Goal: Information Seeking & Learning: Find specific page/section

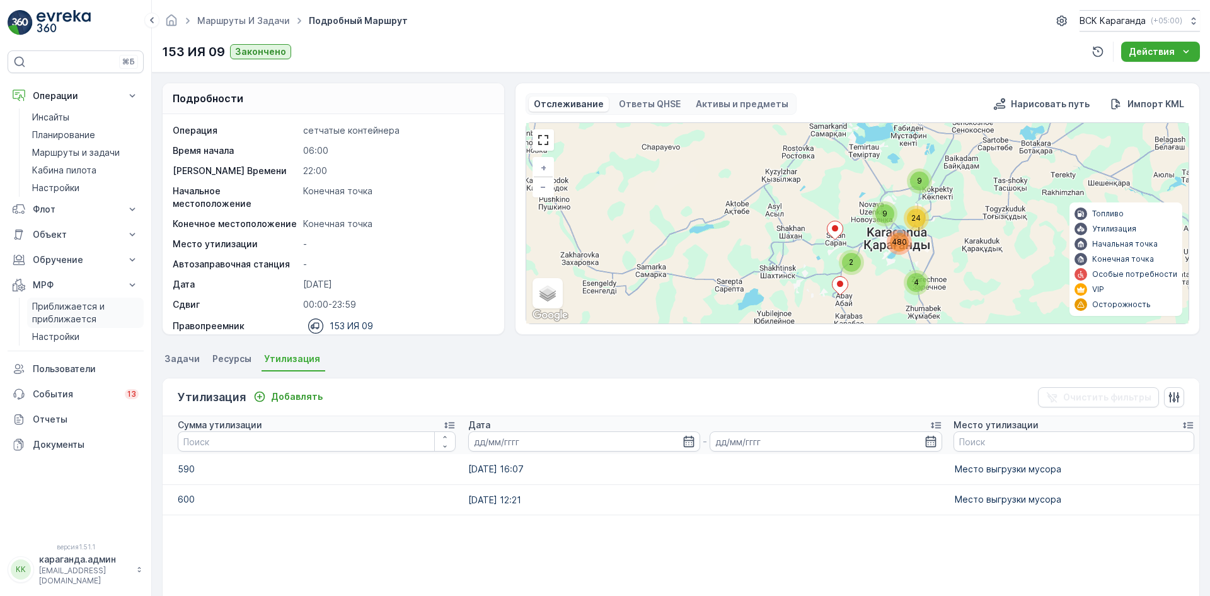
click at [45, 298] on link "Приближается и приближается" at bounding box center [85, 313] width 117 height 30
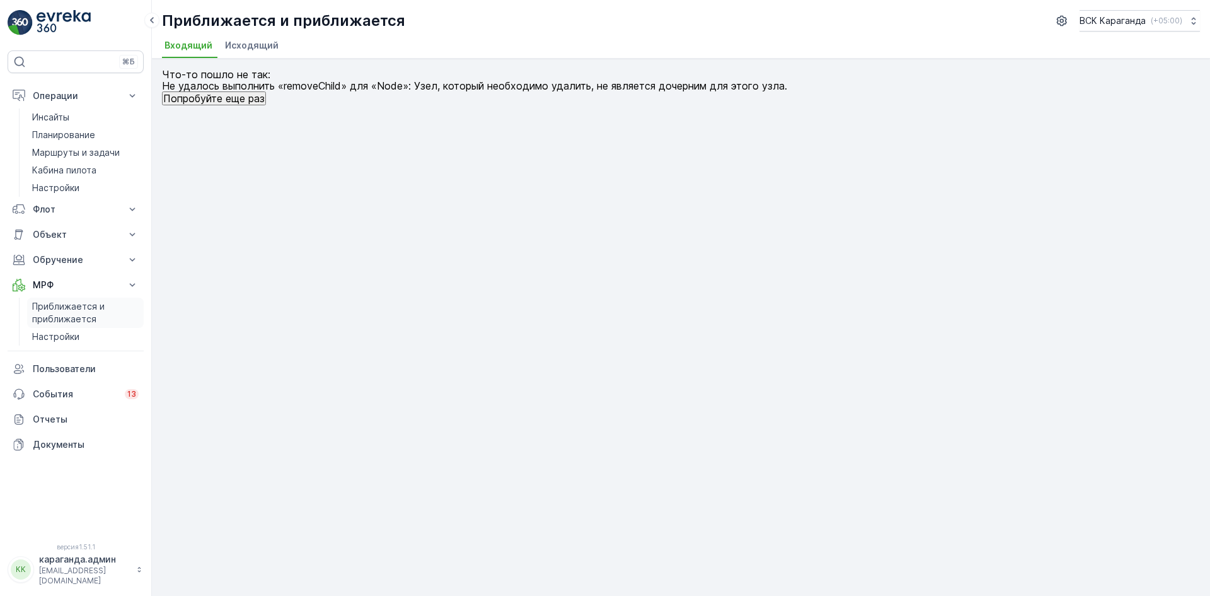
click at [64, 314] on font "Приближается и приближается" at bounding box center [69, 312] width 75 height 23
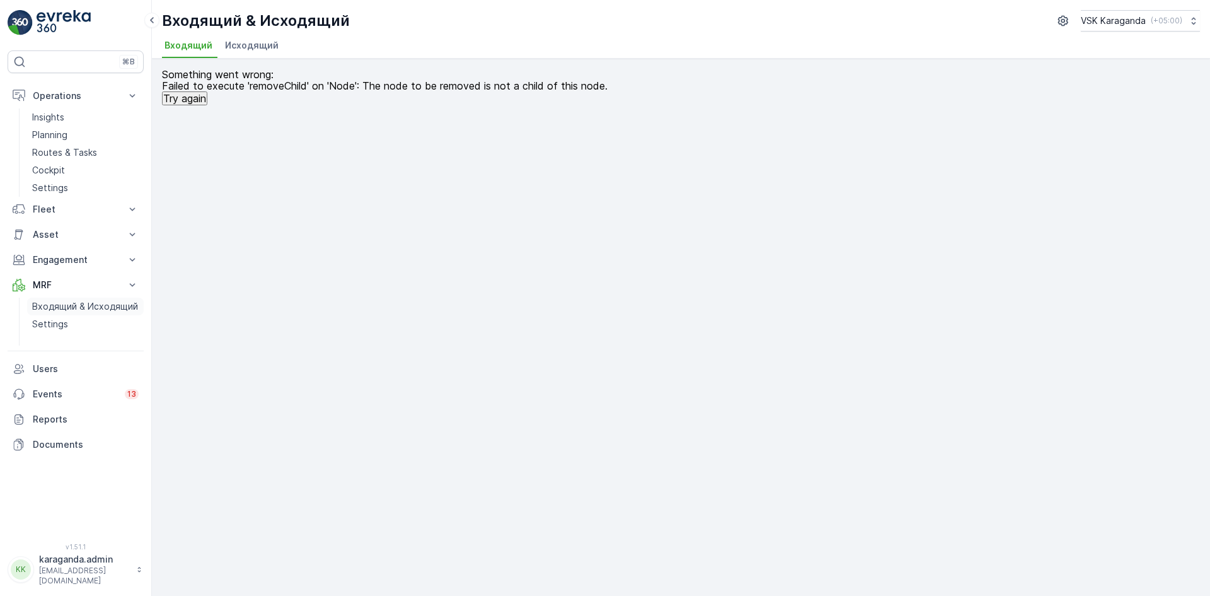
click at [64, 301] on p "Входящий & Исходящий" at bounding box center [85, 306] width 106 height 13
click at [252, 50] on span "Исходящий" at bounding box center [252, 45] width 54 height 13
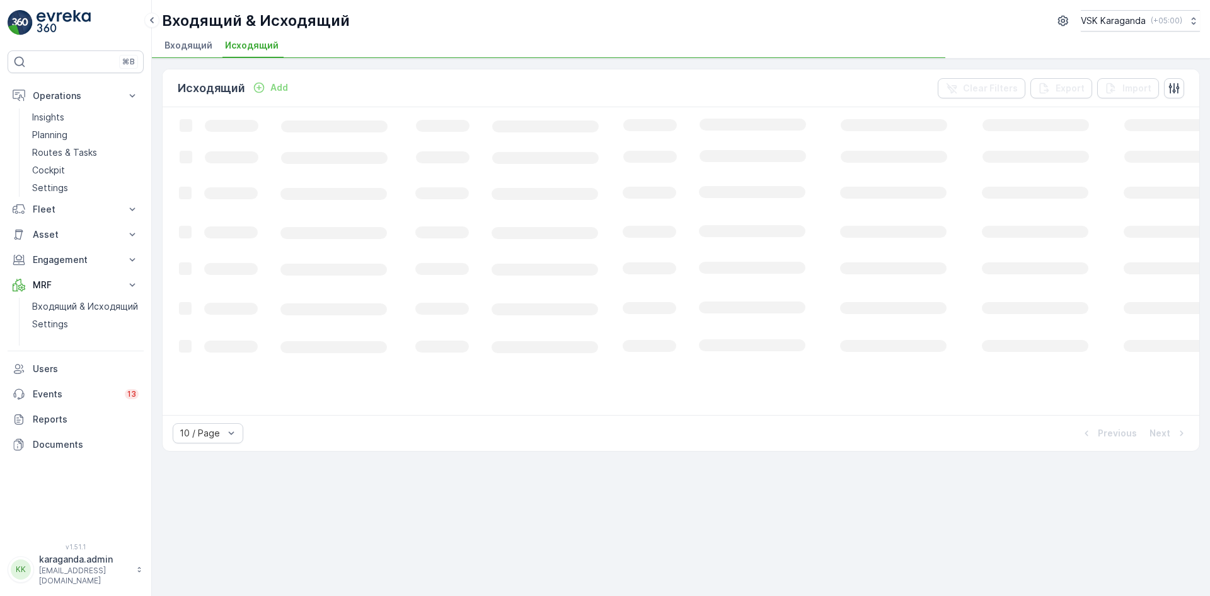
click at [171, 45] on span "Входящий" at bounding box center [189, 45] width 48 height 13
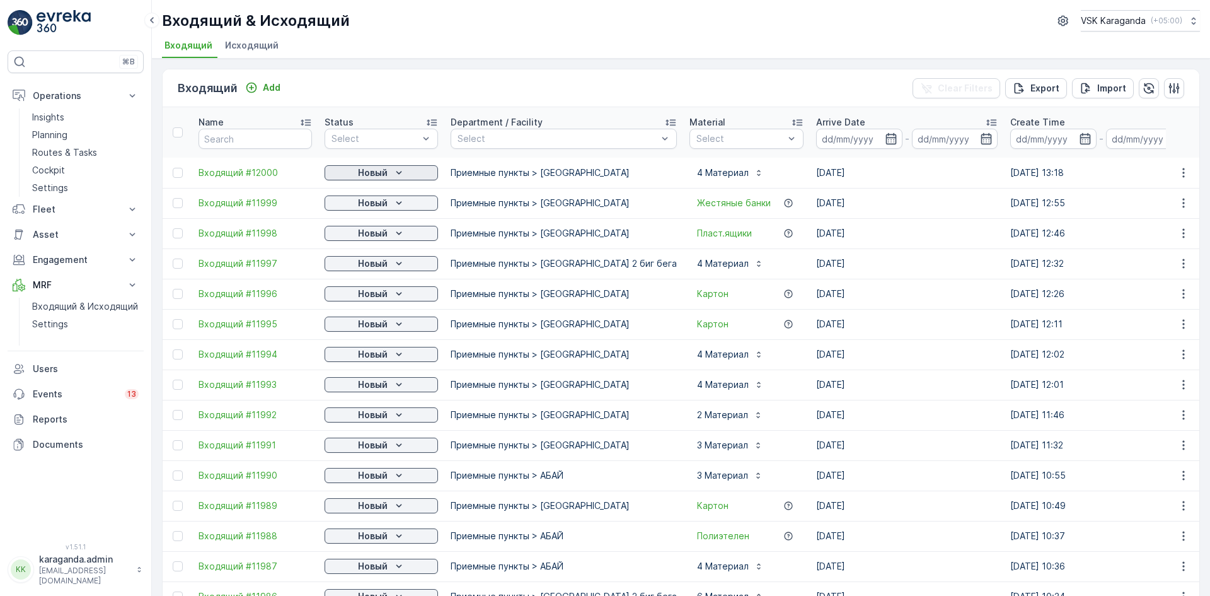
click at [385, 171] on p "Новый" at bounding box center [373, 172] width 30 height 13
click at [382, 208] on span "подтвердить" at bounding box center [361, 209] width 58 height 13
drag, startPoint x: 390, startPoint y: 204, endPoint x: 390, endPoint y: 210, distance: 6.3
click at [391, 204] on div "Новый" at bounding box center [381, 203] width 103 height 13
click at [373, 239] on span "подтвердить" at bounding box center [361, 239] width 58 height 13
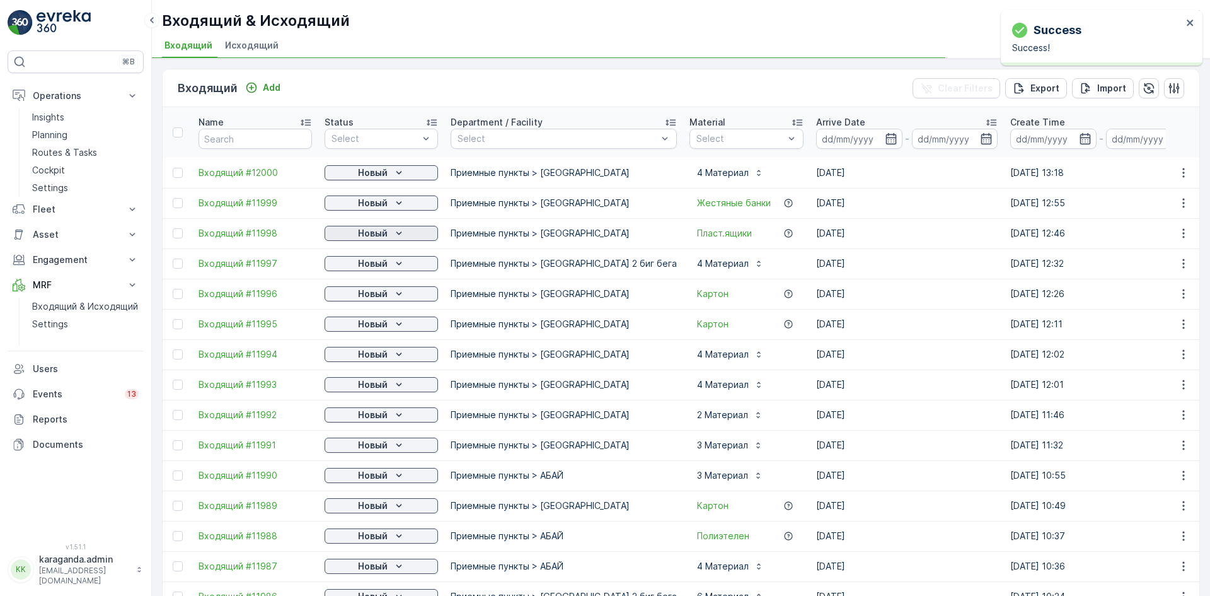
click at [398, 231] on icon "Новый" at bounding box center [399, 233] width 13 height 13
click at [385, 267] on span "подтвердить" at bounding box center [361, 270] width 58 height 13
click at [381, 298] on span "подтвердить" at bounding box center [361, 300] width 58 height 13
click at [381, 294] on p "Новый" at bounding box center [373, 293] width 30 height 13
click at [365, 326] on span "подтвердить" at bounding box center [361, 330] width 58 height 13
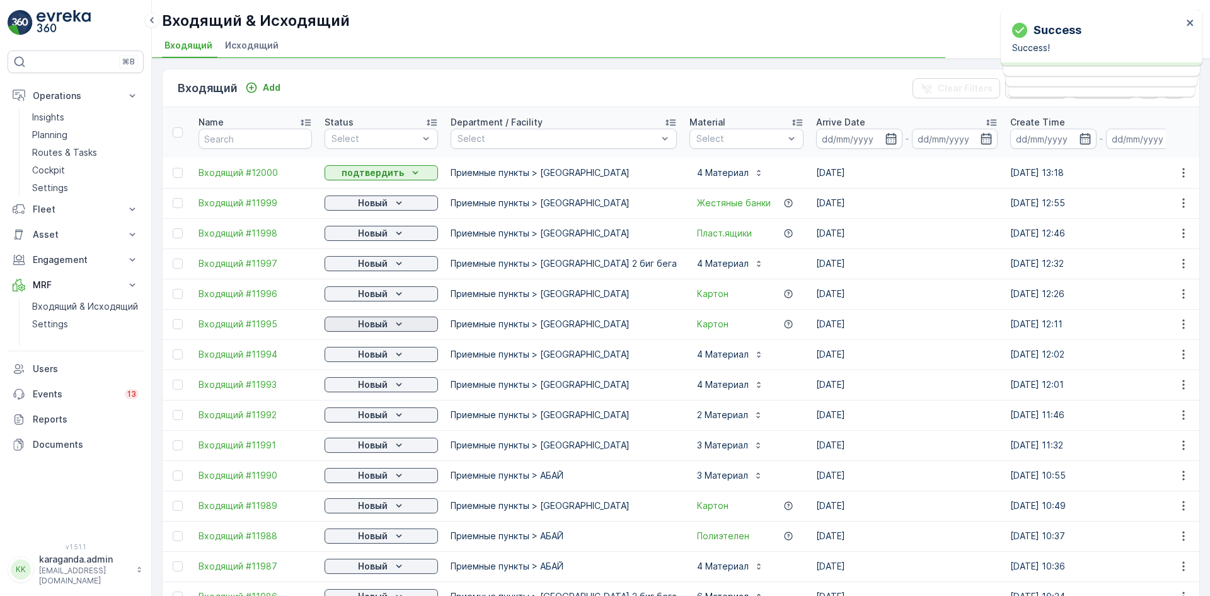
click at [373, 325] on p "Новый" at bounding box center [373, 324] width 30 height 13
click at [361, 360] on p "Новый" at bounding box center [373, 354] width 30 height 13
click at [360, 386] on span "подтвердить" at bounding box center [361, 391] width 58 height 13
click at [360, 388] on p "Новый" at bounding box center [373, 384] width 30 height 13
click at [351, 420] on span "подтвердить" at bounding box center [361, 421] width 58 height 13
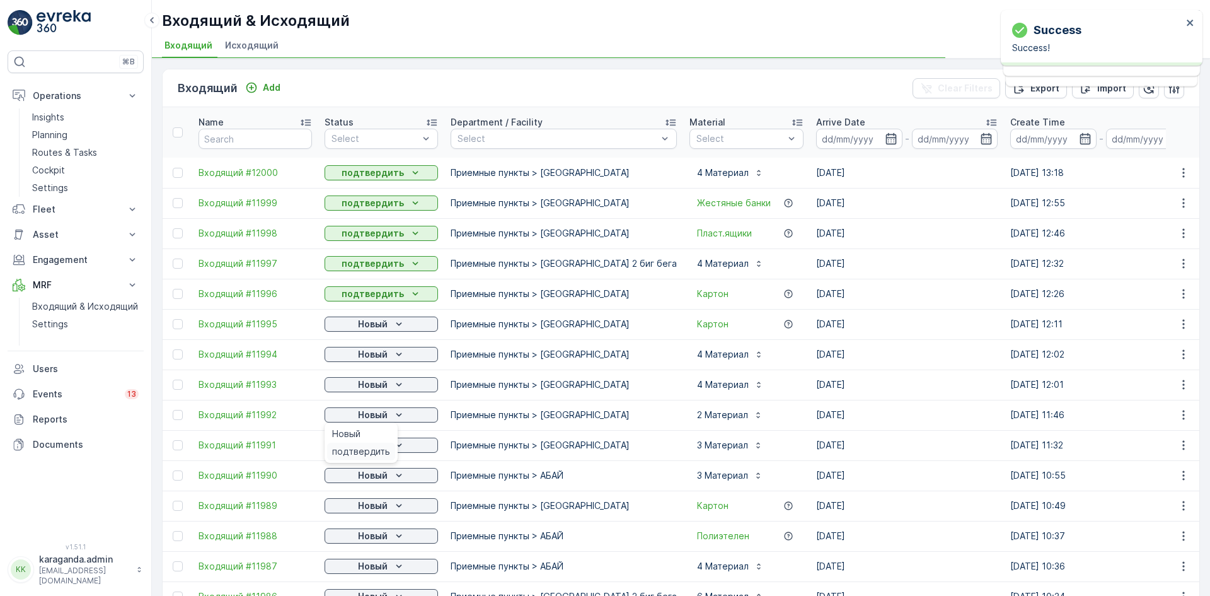
click at [366, 450] on span "подтвердить" at bounding box center [361, 451] width 58 height 13
click at [378, 446] on p "Новый" at bounding box center [373, 445] width 30 height 13
click at [362, 508] on span "подтвердить" at bounding box center [361, 512] width 58 height 13
click at [362, 509] on p "Новый" at bounding box center [373, 505] width 30 height 13
click at [352, 541] on span "подтвердить" at bounding box center [361, 542] width 58 height 13
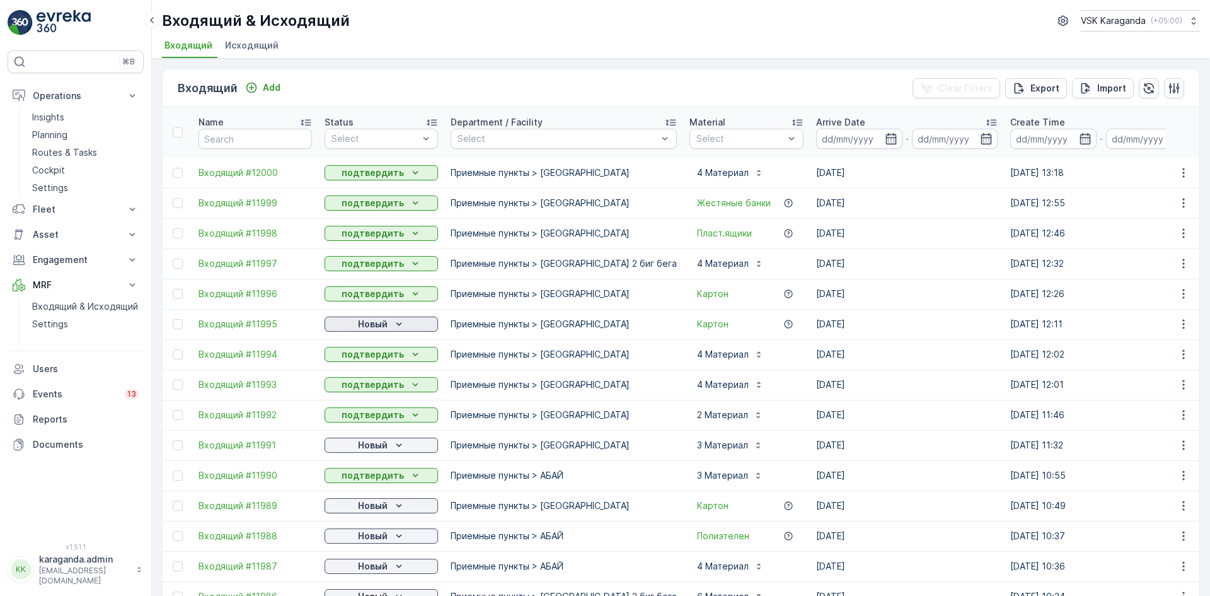
click at [366, 325] on p "Новый" at bounding box center [373, 324] width 30 height 13
click at [364, 356] on span "подтвердить" at bounding box center [361, 360] width 58 height 13
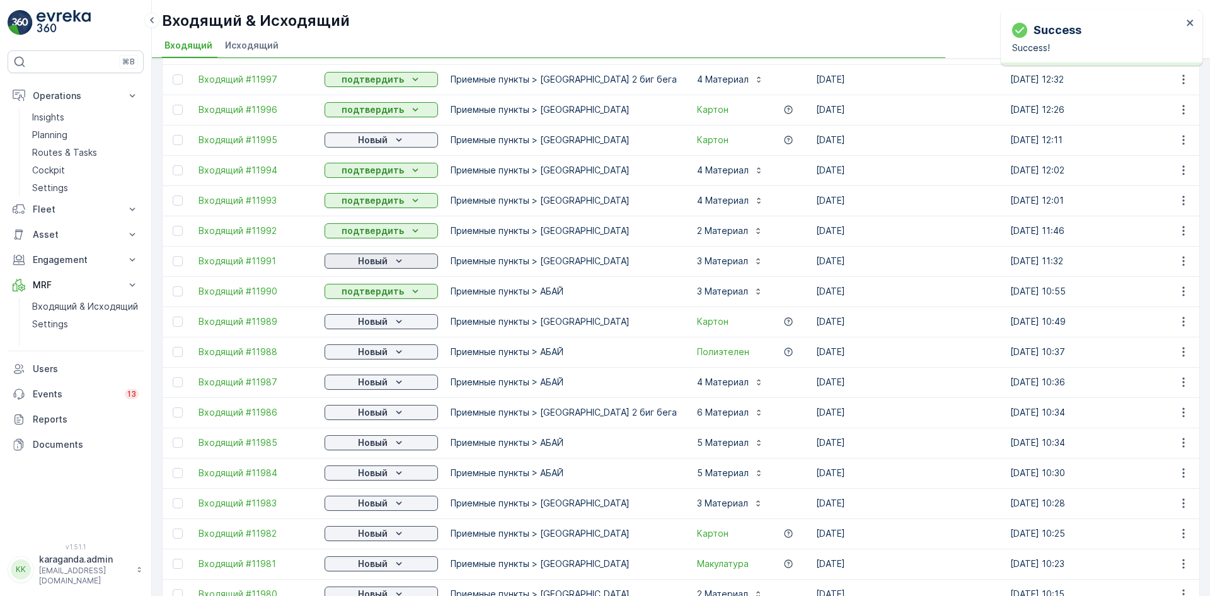
scroll to position [189, 0]
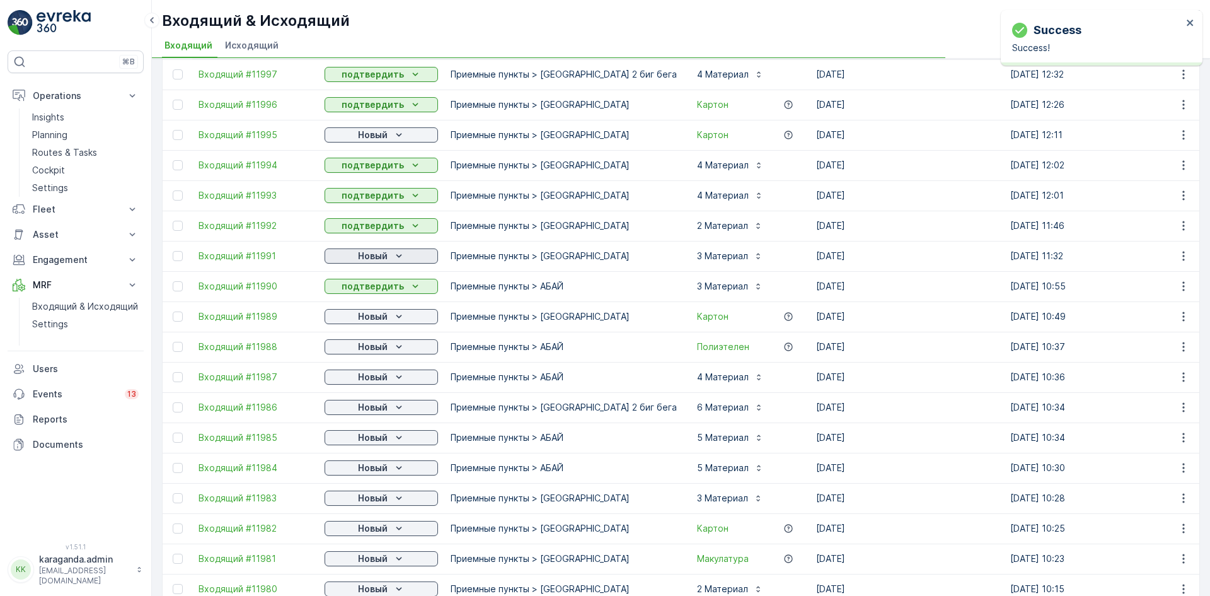
click at [383, 249] on button "Новый" at bounding box center [381, 255] width 113 height 15
click at [383, 287] on span "подтвердить" at bounding box center [361, 292] width 58 height 13
click at [378, 322] on p "Новый" at bounding box center [373, 316] width 30 height 13
click at [363, 346] on div "подтвердить" at bounding box center [361, 353] width 68 height 18
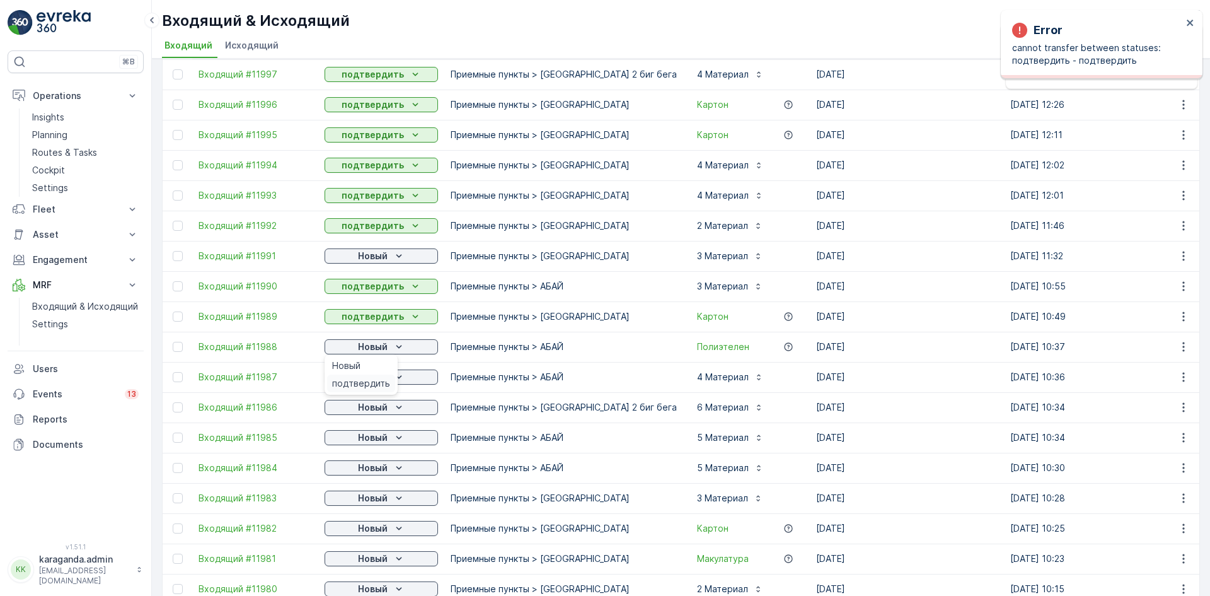
click at [362, 378] on span "подтвердить" at bounding box center [361, 383] width 58 height 13
click at [363, 381] on p "Новый" at bounding box center [373, 377] width 30 height 13
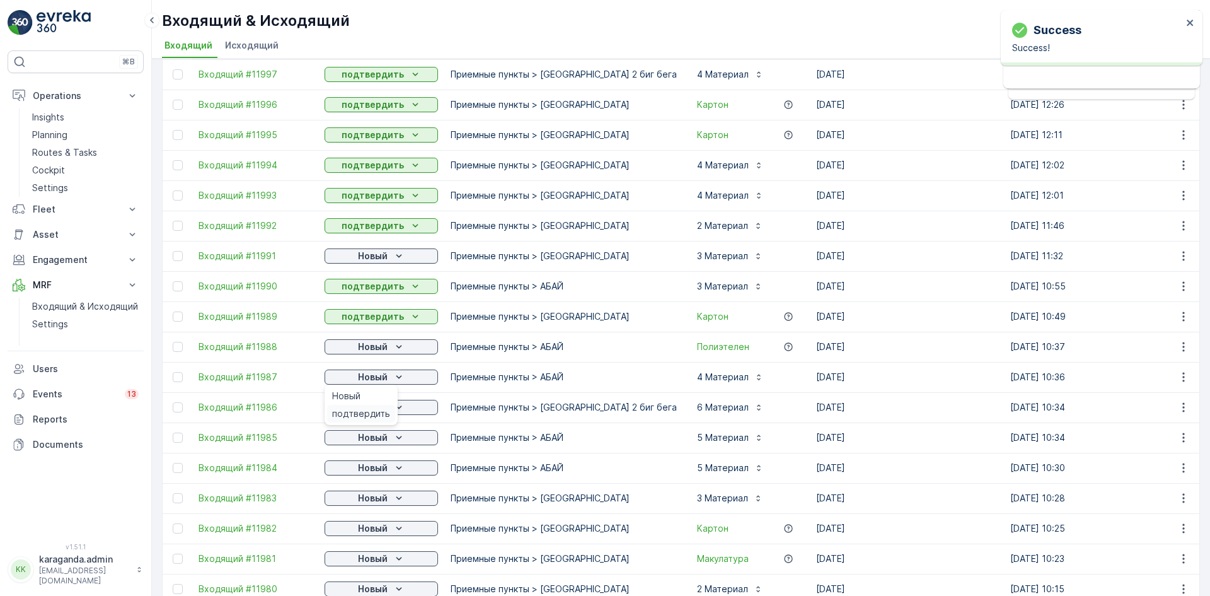
click at [361, 412] on span "подтвердить" at bounding box center [361, 413] width 58 height 13
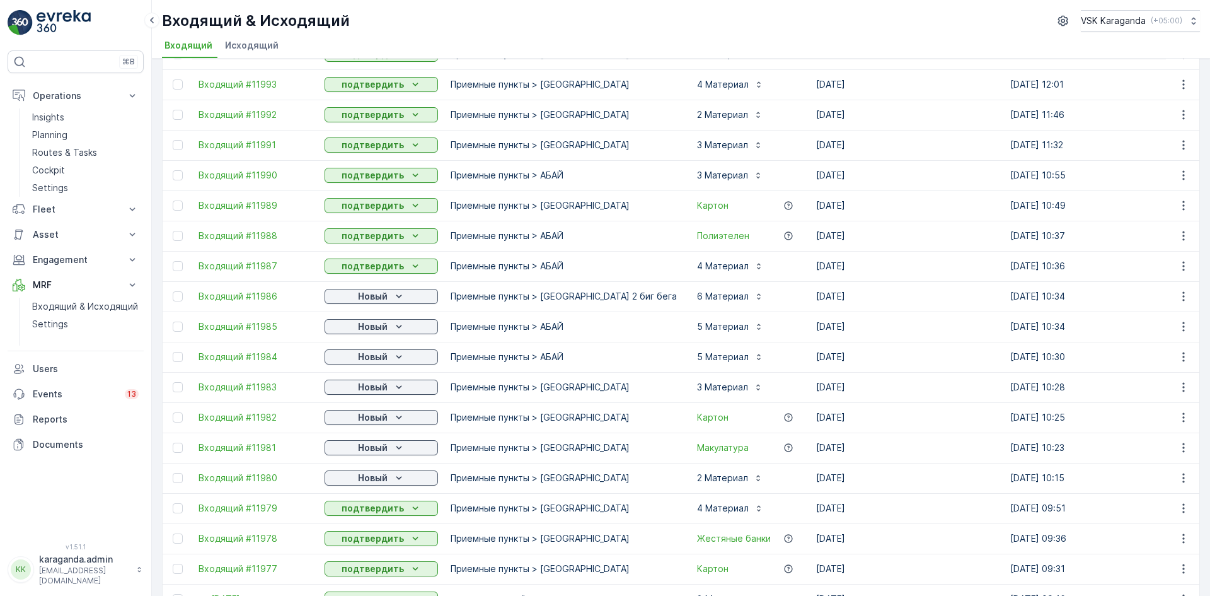
scroll to position [315, 0]
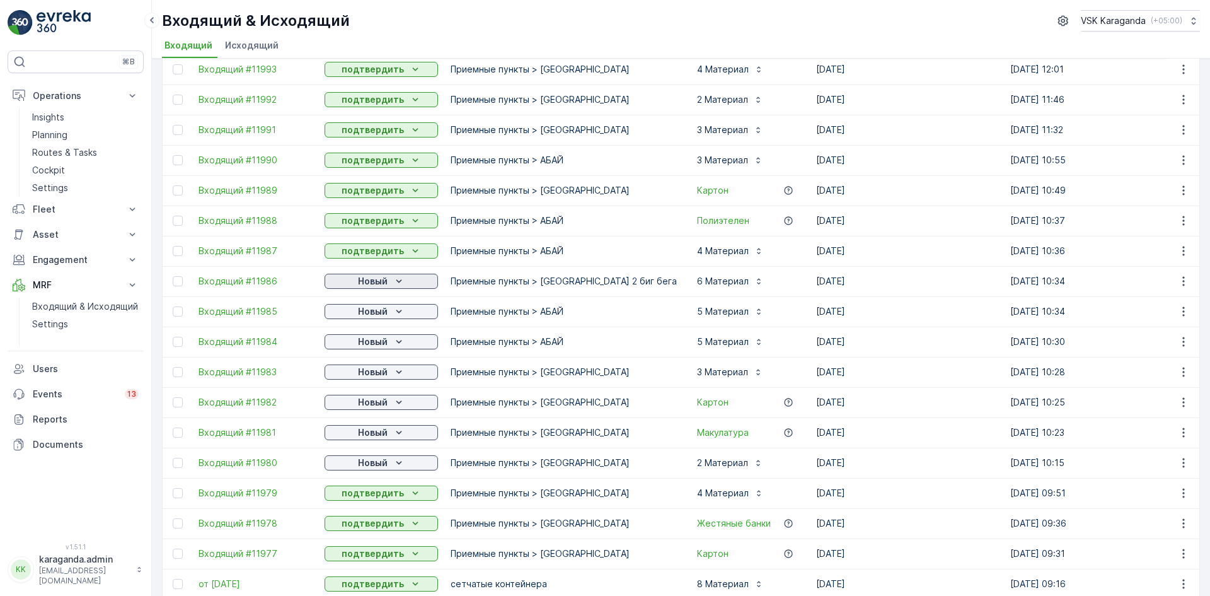
click at [365, 283] on p "Новый" at bounding box center [373, 281] width 30 height 13
click at [352, 312] on span "подтвердить" at bounding box center [361, 317] width 58 height 13
click at [353, 312] on div "Новый" at bounding box center [381, 311] width 103 height 13
click at [354, 340] on div "подтвердить" at bounding box center [361, 348] width 68 height 18
drag, startPoint x: 354, startPoint y: 340, endPoint x: 352, endPoint y: 348, distance: 7.7
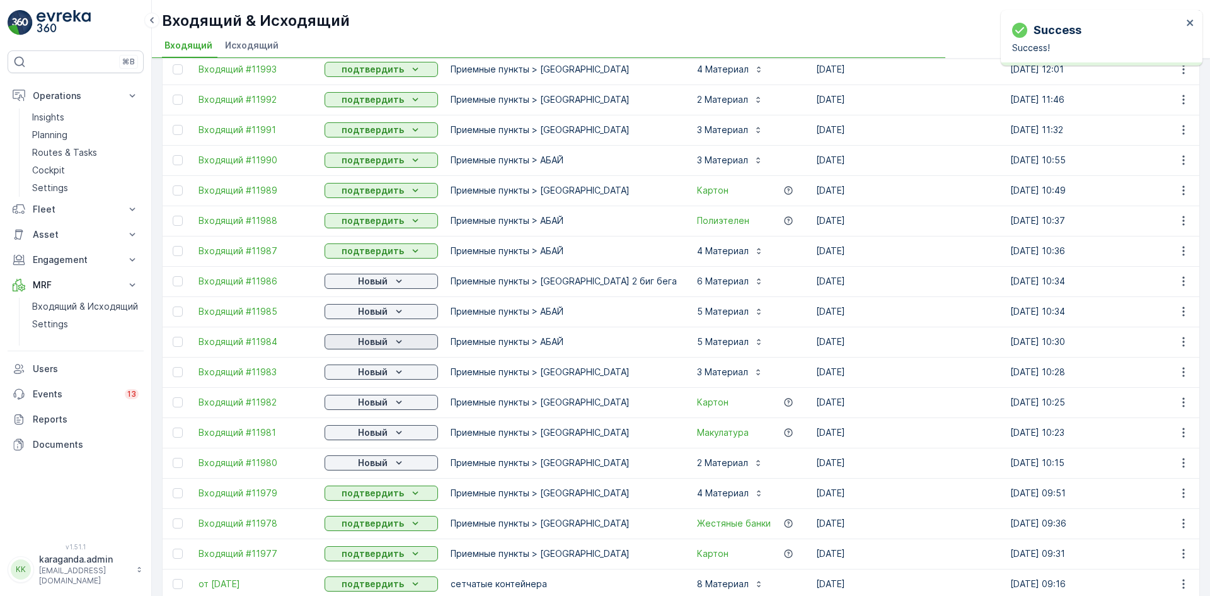
click at [354, 342] on div "Новый" at bounding box center [381, 341] width 103 height 13
click at [342, 378] on span "подтвердить" at bounding box center [361, 378] width 58 height 13
click at [357, 372] on div "Новый" at bounding box center [381, 372] width 103 height 13
click at [350, 405] on span "подтвердить" at bounding box center [361, 408] width 58 height 13
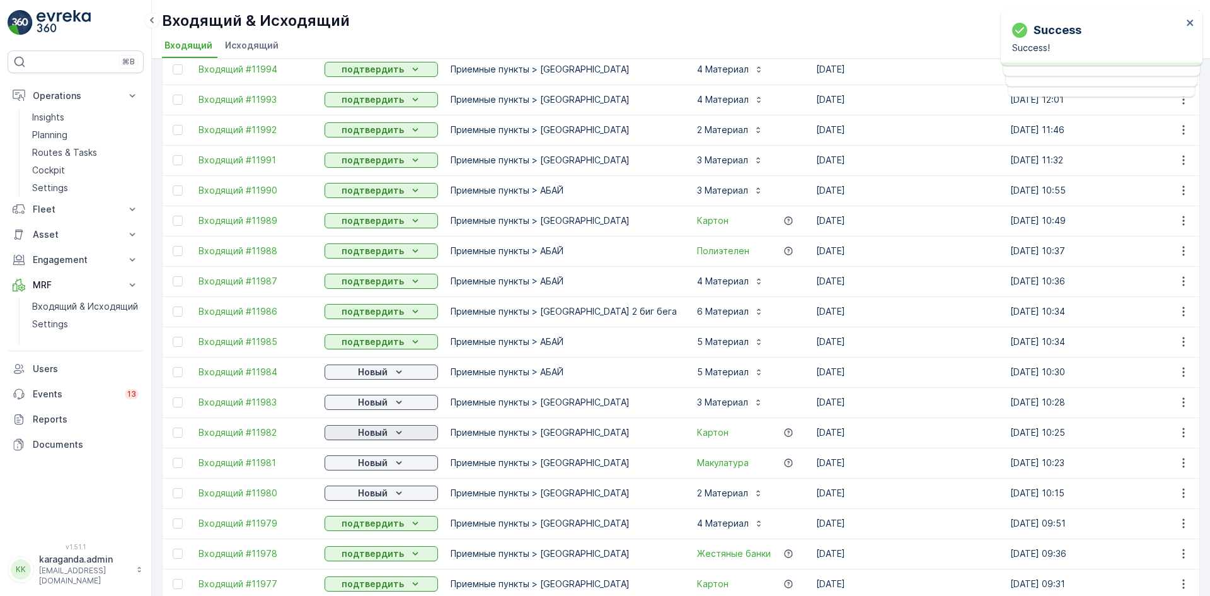
scroll to position [345, 0]
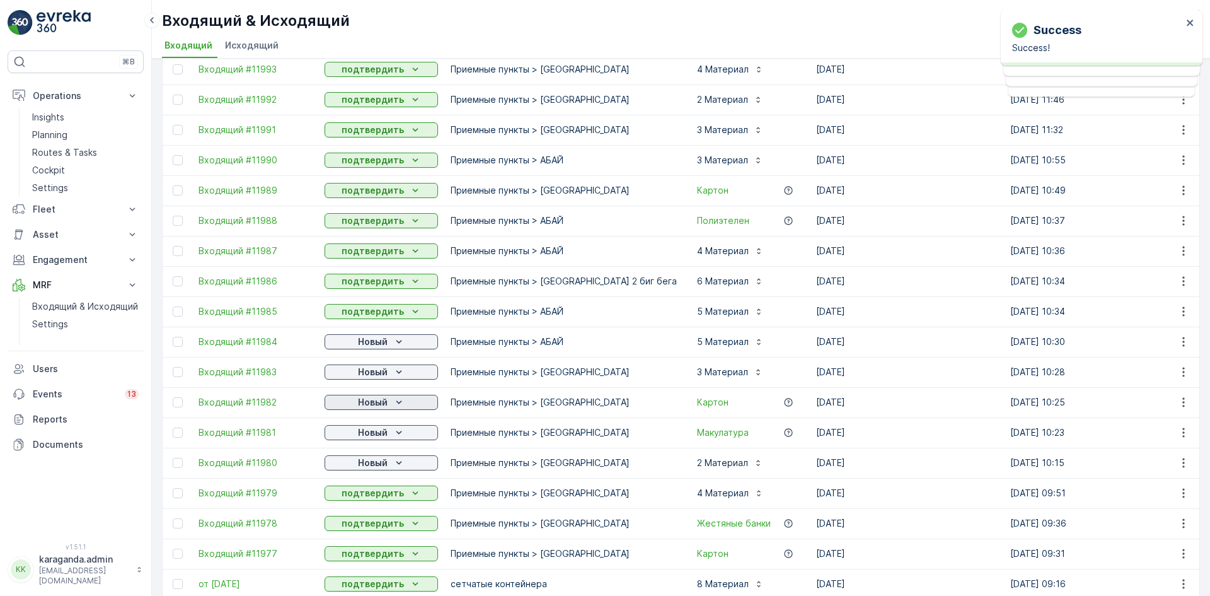
click at [359, 400] on p "Новый" at bounding box center [373, 402] width 30 height 13
click at [348, 436] on span "подтвердить" at bounding box center [361, 438] width 58 height 13
click at [344, 465] on span "подтвердить" at bounding box center [361, 469] width 58 height 13
click at [362, 460] on p "Новый" at bounding box center [373, 462] width 30 height 13
click at [356, 497] on span "подтвердить" at bounding box center [361, 499] width 58 height 13
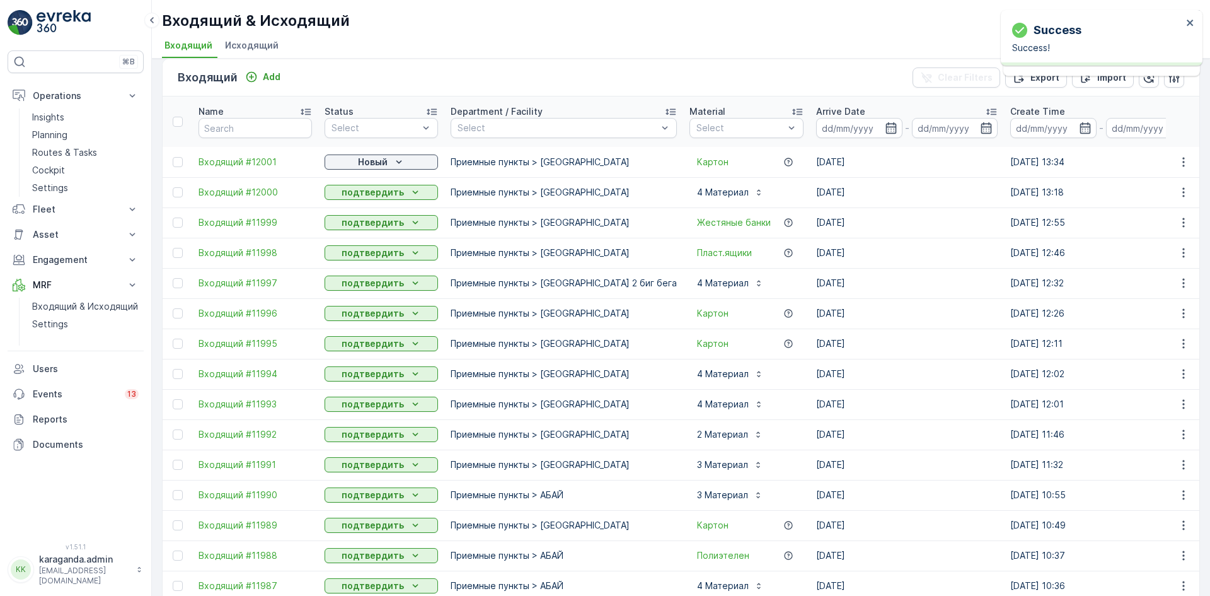
scroll to position [0, 0]
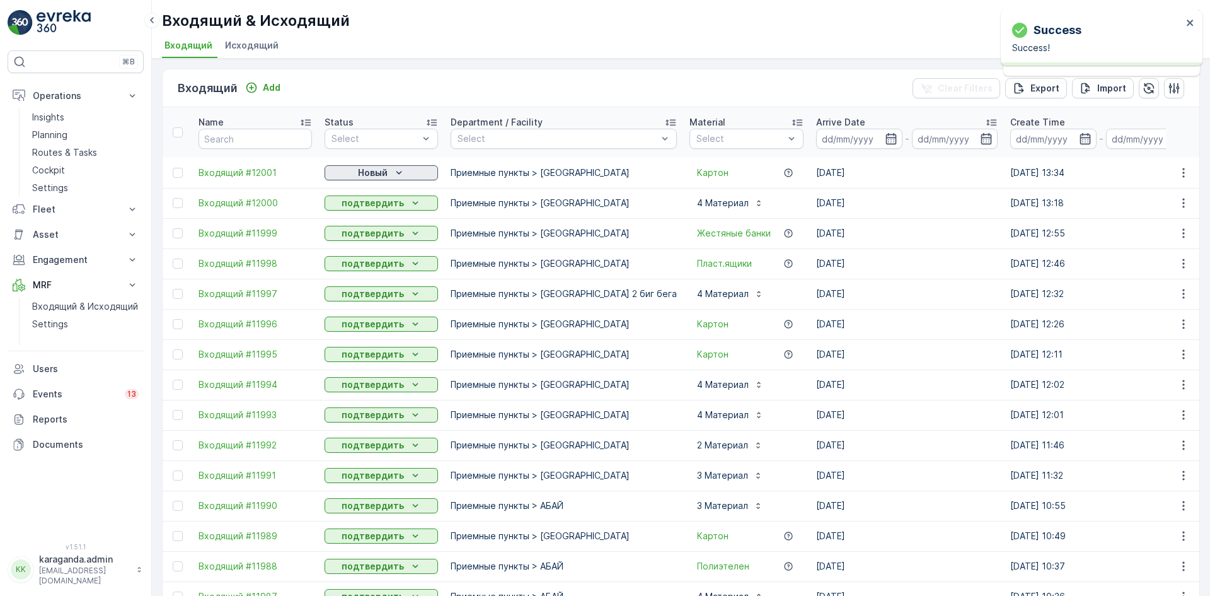
click at [375, 166] on p "Новый" at bounding box center [373, 172] width 30 height 13
click at [375, 202] on div "подтвердить" at bounding box center [361, 209] width 68 height 18
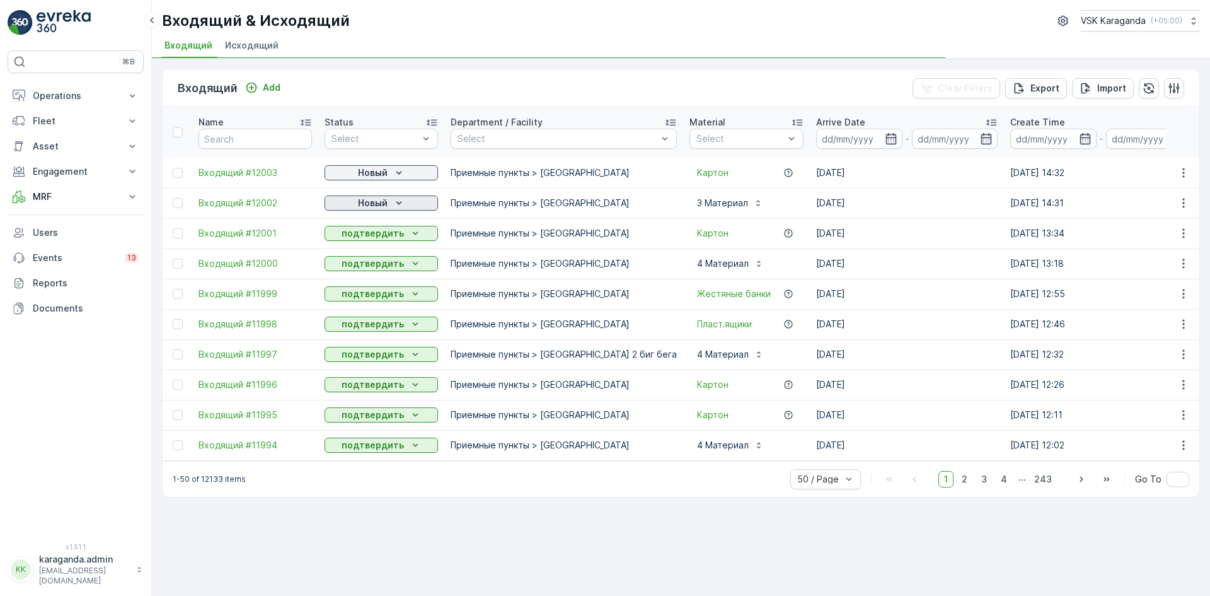
click at [375, 202] on p "Новый" at bounding box center [373, 203] width 30 height 13
click at [374, 239] on span "подтвердить" at bounding box center [361, 239] width 58 height 13
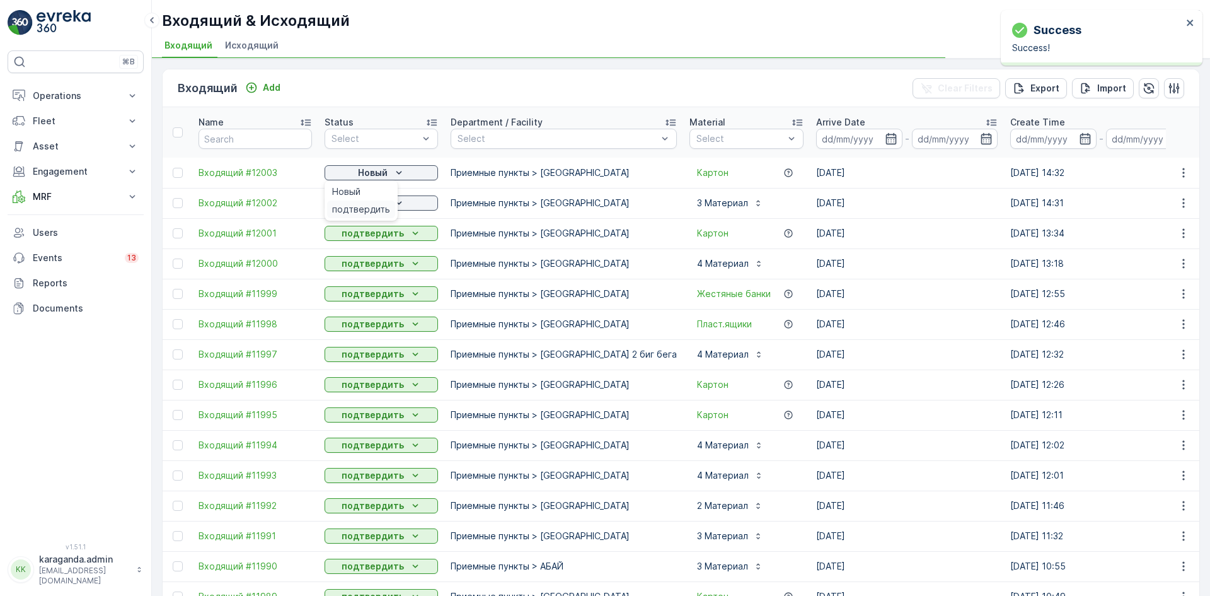
click at [376, 207] on span "подтвердить" at bounding box center [361, 209] width 58 height 13
click at [386, 172] on p "Новый" at bounding box center [373, 172] width 30 height 13
click at [376, 204] on span "подтвердить" at bounding box center [361, 209] width 58 height 13
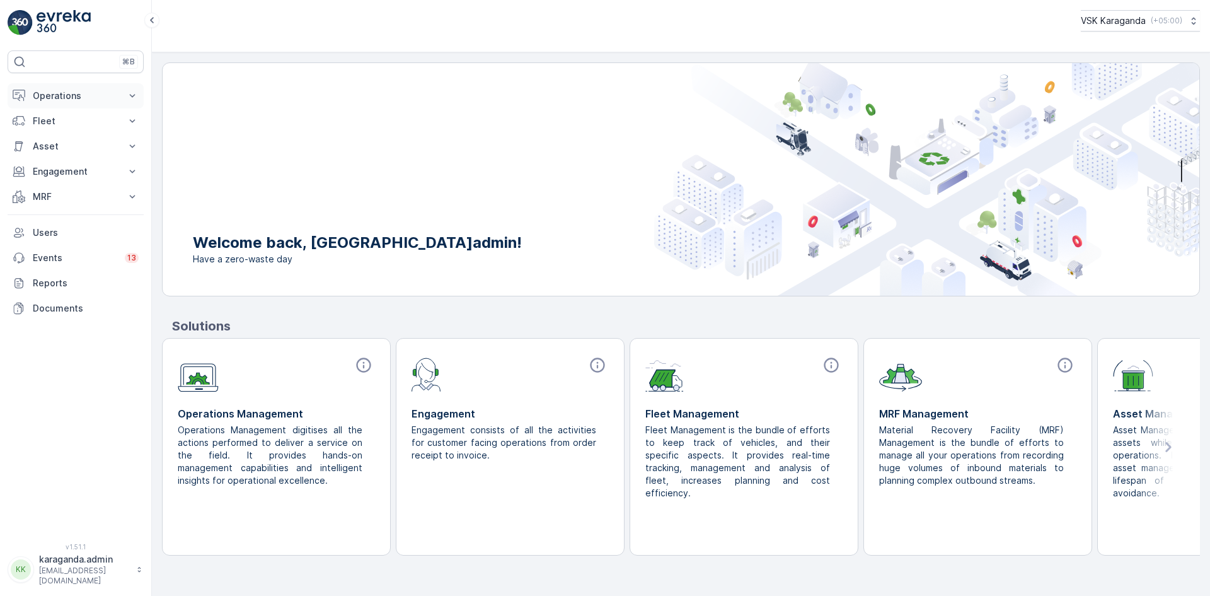
click at [64, 95] on p "Operations" at bounding box center [76, 96] width 86 height 13
click at [70, 135] on link "Planning" at bounding box center [85, 135] width 117 height 18
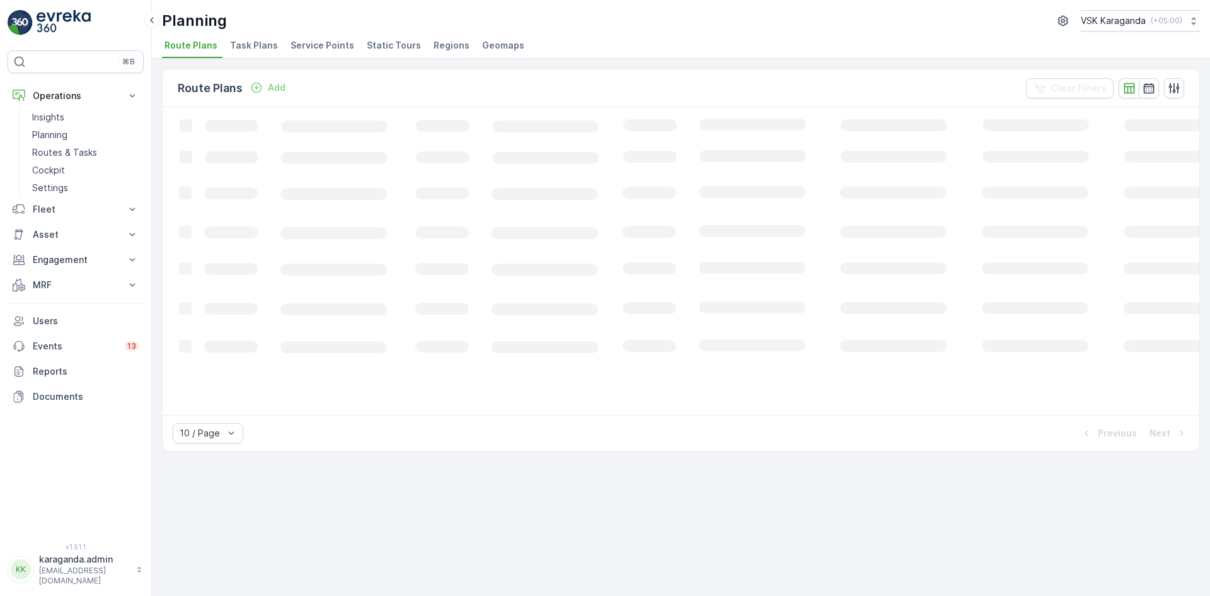
click at [325, 47] on span "Service Points" at bounding box center [323, 45] width 64 height 13
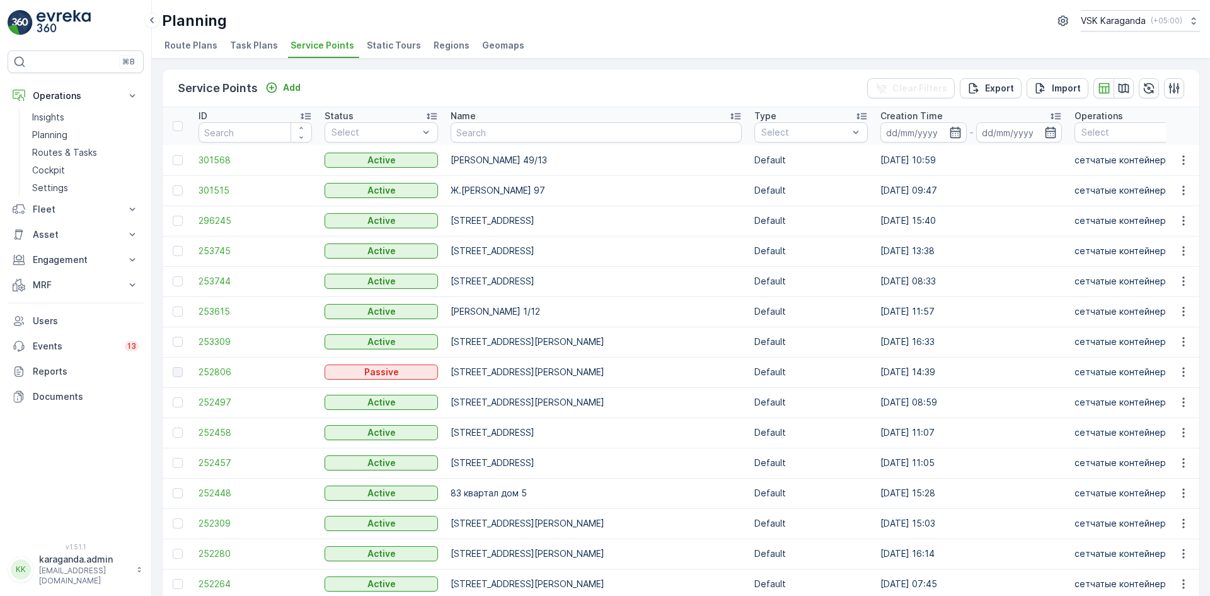
click at [490, 136] on input "text" at bounding box center [596, 132] width 291 height 20
type input "[PERSON_NAME]"
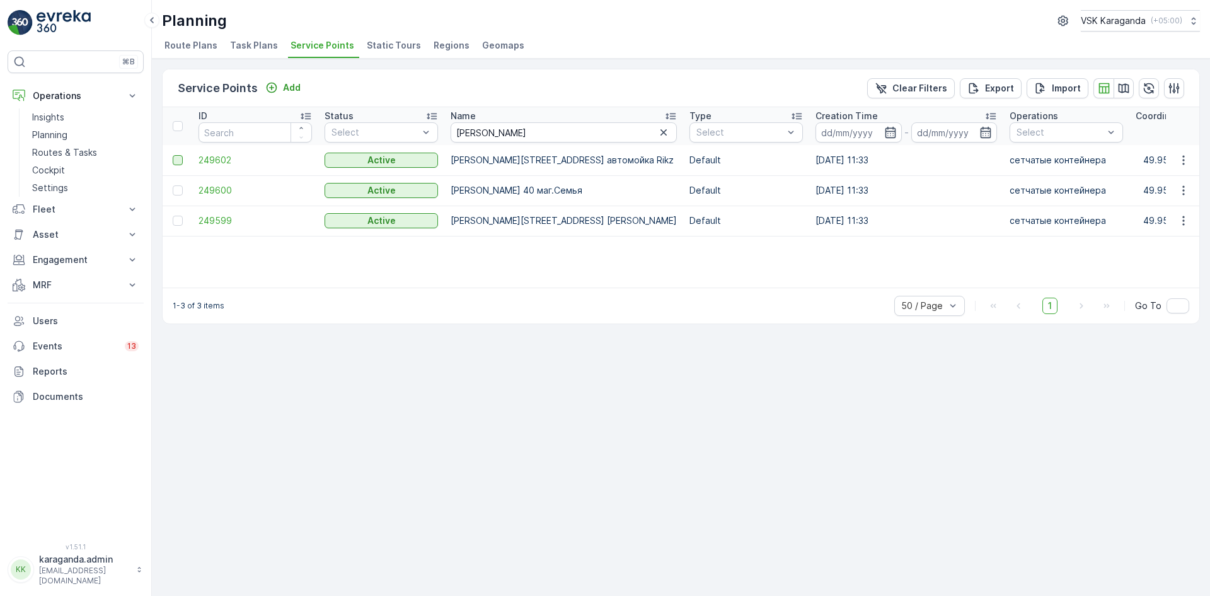
click at [178, 162] on div at bounding box center [178, 160] width 10 height 10
click at [173, 155] on input "checkbox" at bounding box center [173, 155] width 0 height 0
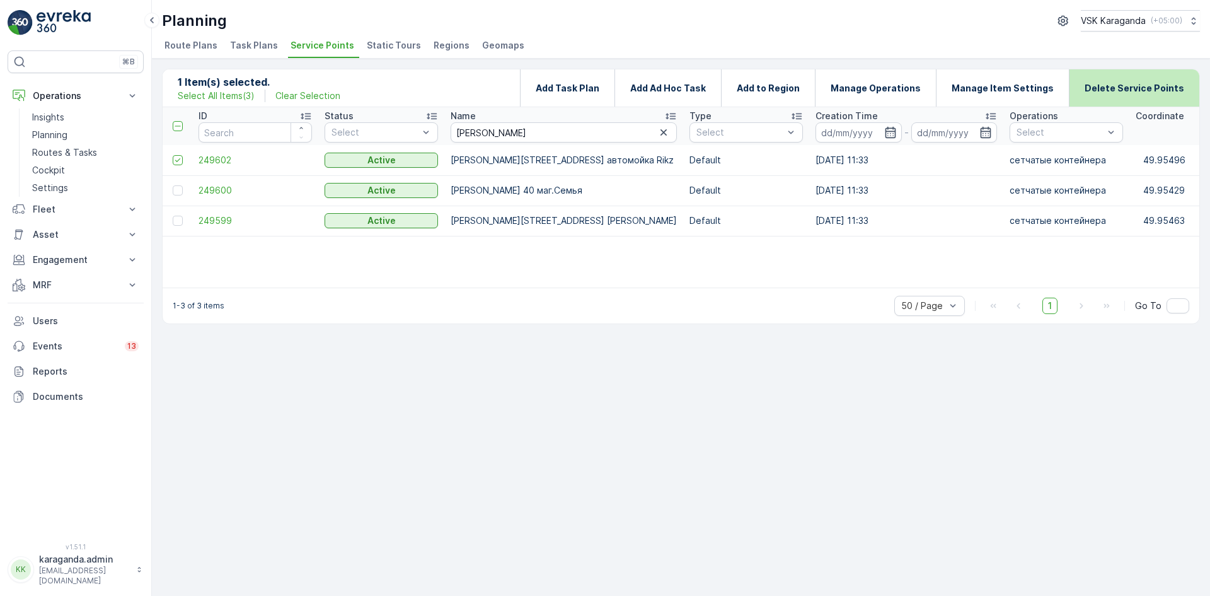
click at [1142, 75] on div "Delete Service Points" at bounding box center [1135, 87] width 100 height 37
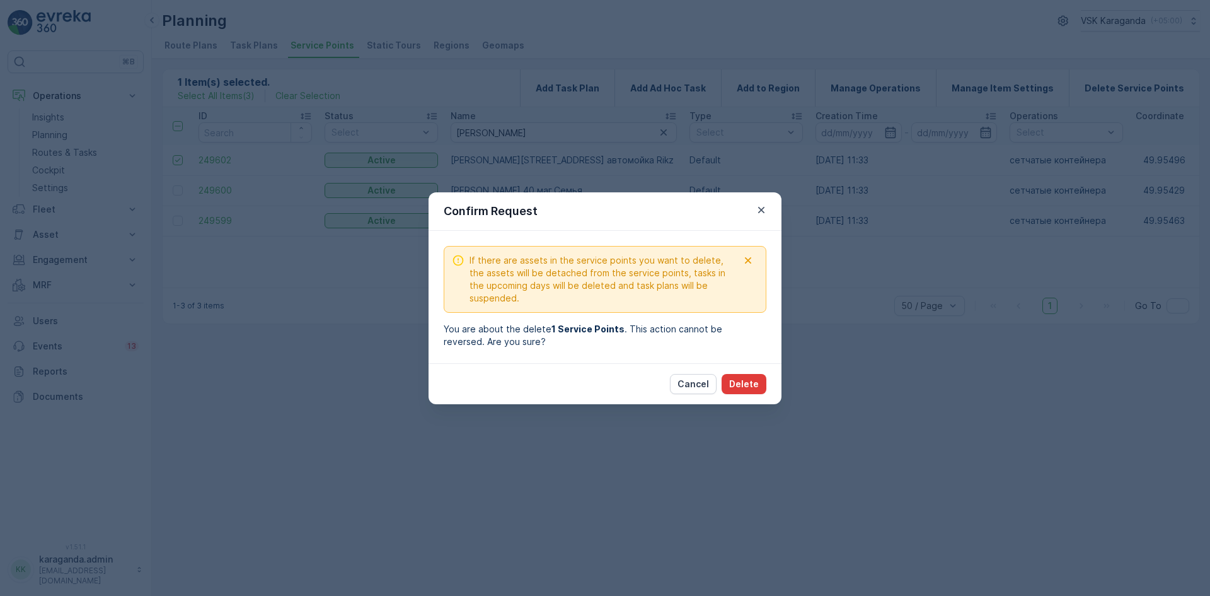
click at [738, 381] on p "Delete" at bounding box center [744, 384] width 30 height 13
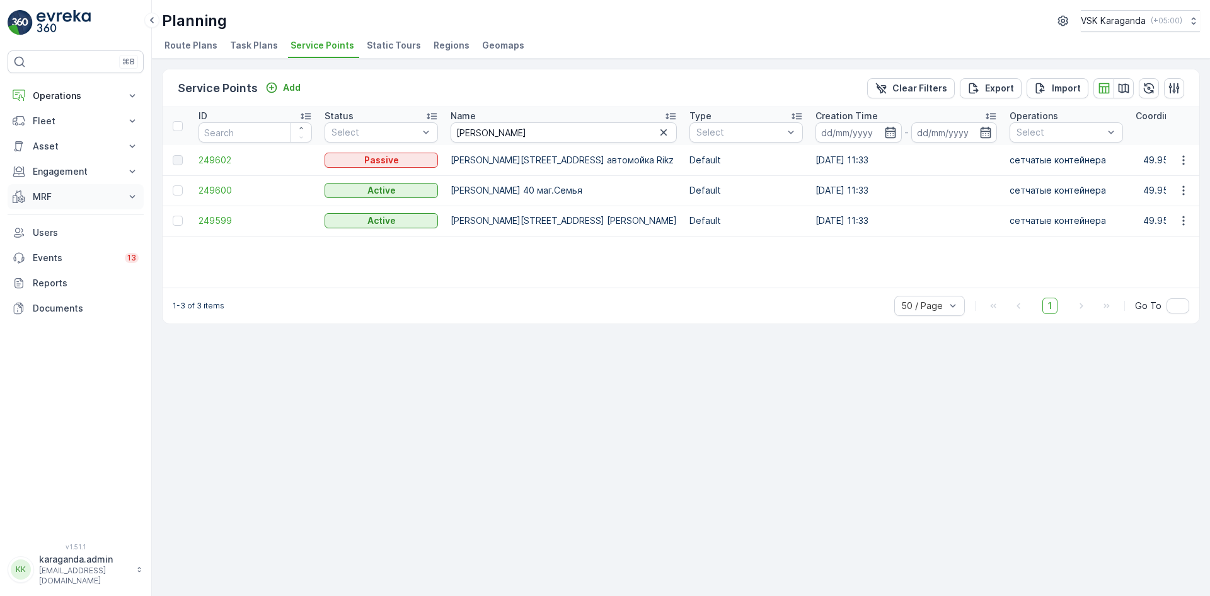
click at [49, 204] on button "MRF" at bounding box center [76, 196] width 136 height 25
click at [38, 219] on p "Входящий & Исходящий" at bounding box center [85, 218] width 106 height 13
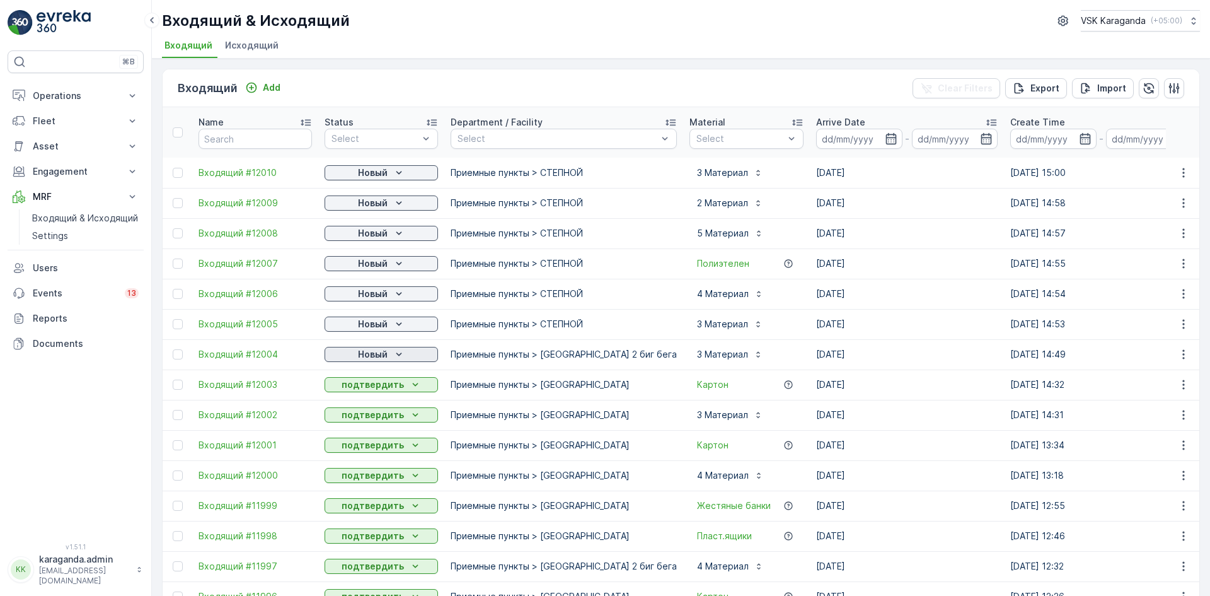
click at [372, 356] on p "Новый" at bounding box center [373, 354] width 30 height 13
click at [356, 388] on span "подтвердить" at bounding box center [361, 391] width 58 height 13
click at [369, 325] on p "Новый" at bounding box center [373, 324] width 30 height 13
click at [361, 356] on span "подтвердить" at bounding box center [361, 360] width 58 height 13
click at [368, 291] on p "Новый" at bounding box center [373, 293] width 30 height 13
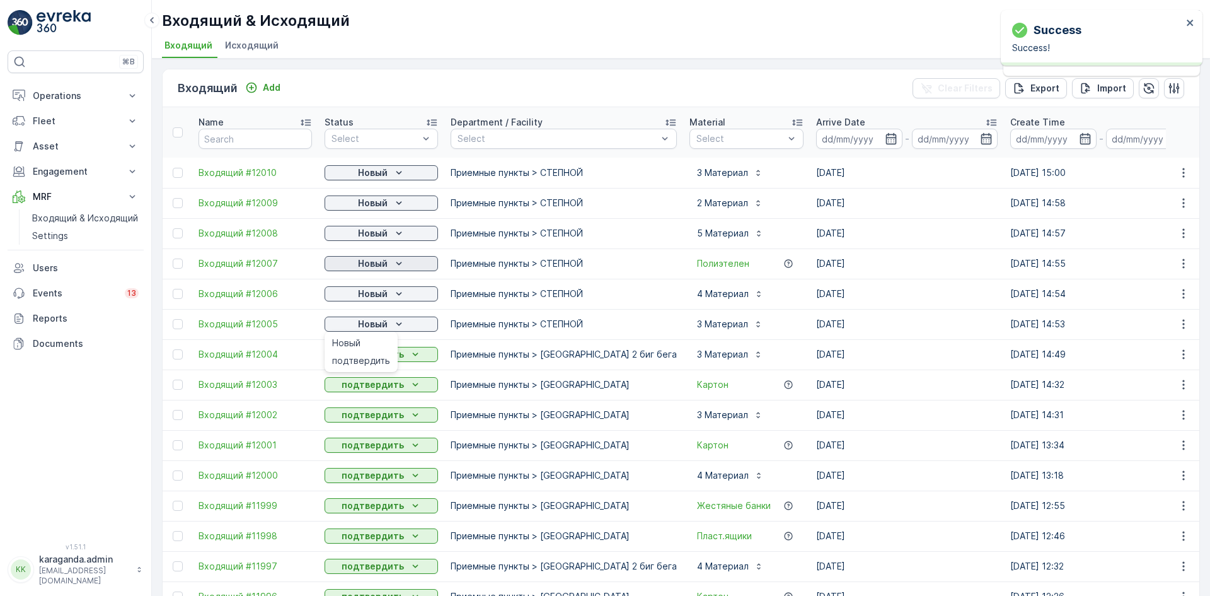
click at [369, 264] on p "Новый" at bounding box center [373, 263] width 30 height 13
click at [356, 296] on span "подтвердить" at bounding box center [361, 300] width 58 height 13
click at [377, 233] on p "Новый" at bounding box center [373, 233] width 30 height 13
click at [364, 269] on span "подтвердить" at bounding box center [361, 270] width 58 height 13
click at [377, 202] on p "Новый" at bounding box center [373, 203] width 30 height 13
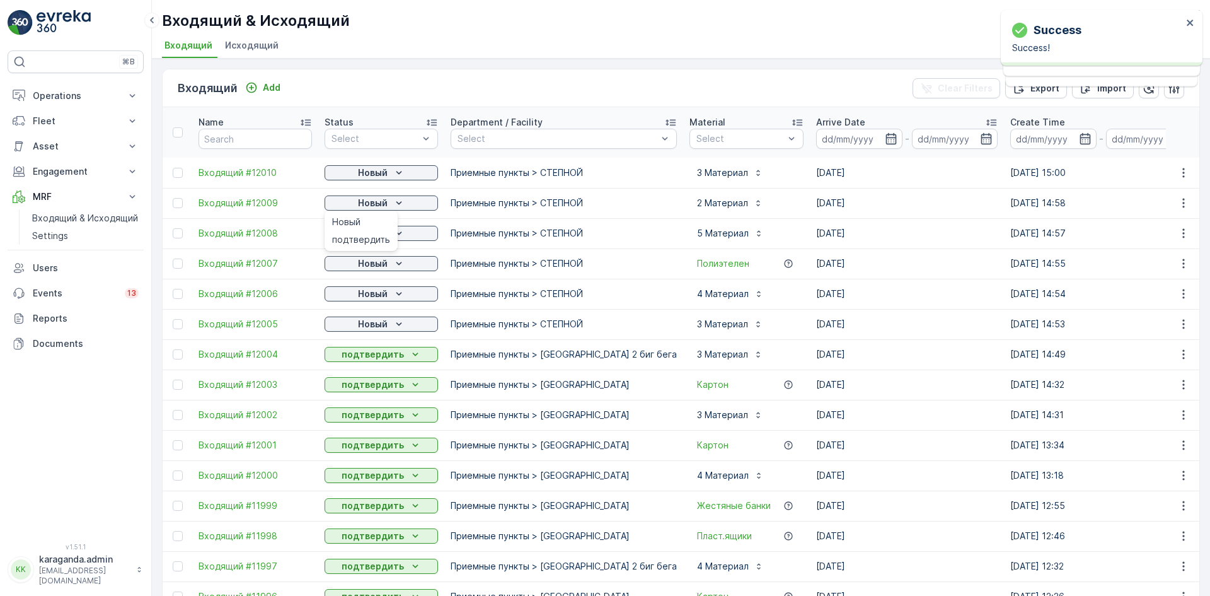
drag, startPoint x: 361, startPoint y: 233, endPoint x: 364, endPoint y: 221, distance: 11.6
click at [361, 234] on div "подтвердить" at bounding box center [361, 240] width 68 height 18
click at [378, 173] on p "Новый" at bounding box center [373, 172] width 30 height 13
click at [375, 208] on span "подтвердить" at bounding box center [361, 209] width 58 height 13
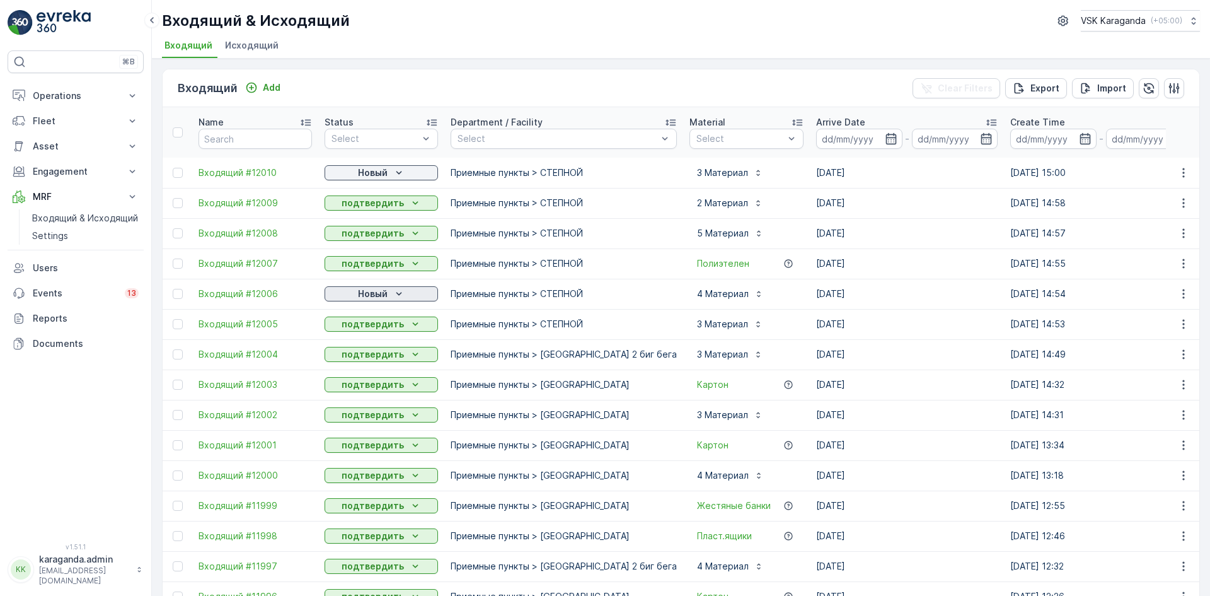
click at [362, 291] on p "Новый" at bounding box center [373, 293] width 30 height 13
click at [365, 330] on span "подтвердить" at bounding box center [361, 330] width 58 height 13
click at [383, 178] on p "Новый" at bounding box center [373, 172] width 30 height 13
click at [380, 206] on span "подтвердить" at bounding box center [361, 209] width 58 height 13
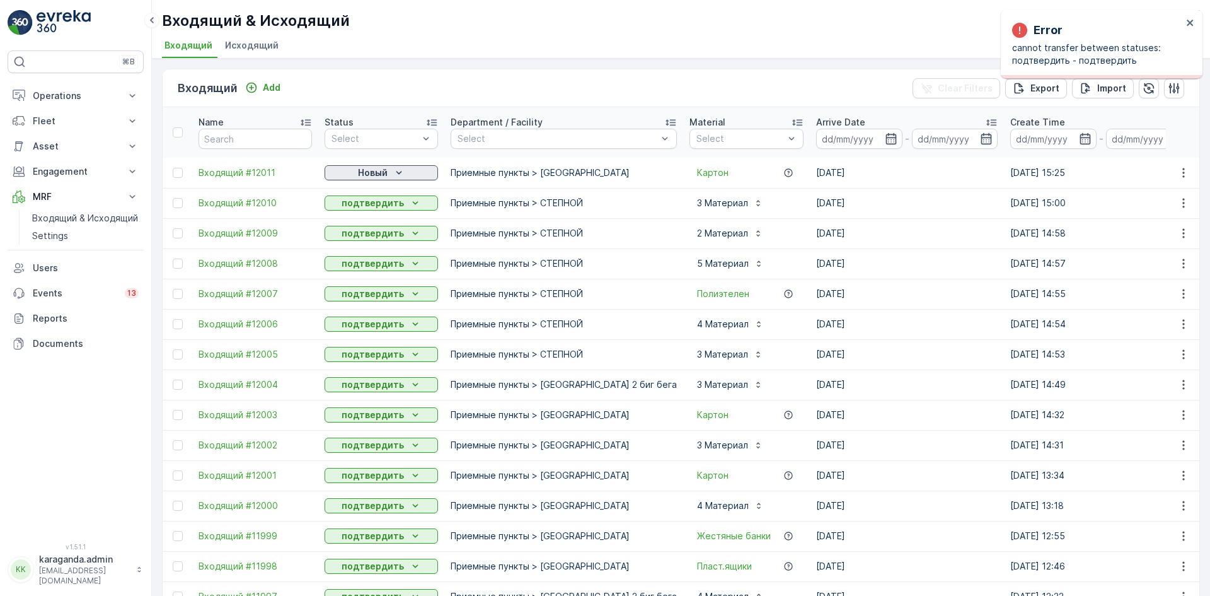
click at [378, 171] on p "Новый" at bounding box center [373, 172] width 30 height 13
click at [371, 207] on span "подтвердить" at bounding box center [361, 209] width 58 height 13
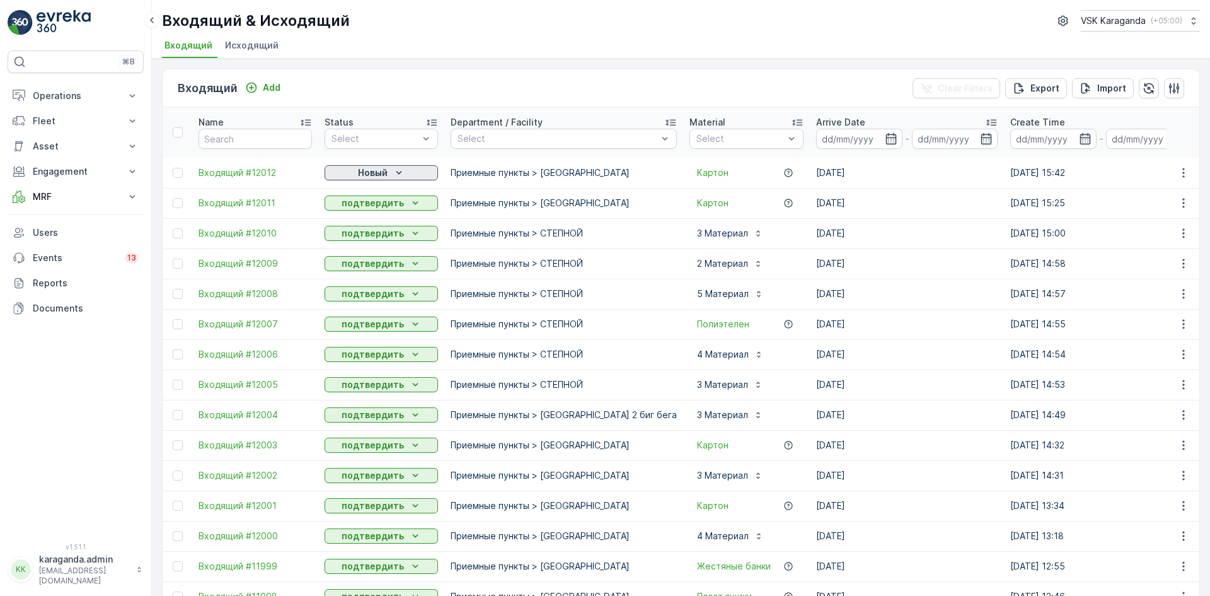
click at [386, 173] on p "Новый" at bounding box center [373, 172] width 30 height 13
click at [379, 211] on span "подтвердить" at bounding box center [361, 209] width 58 height 13
click at [74, 84] on button "Operations" at bounding box center [76, 95] width 136 height 25
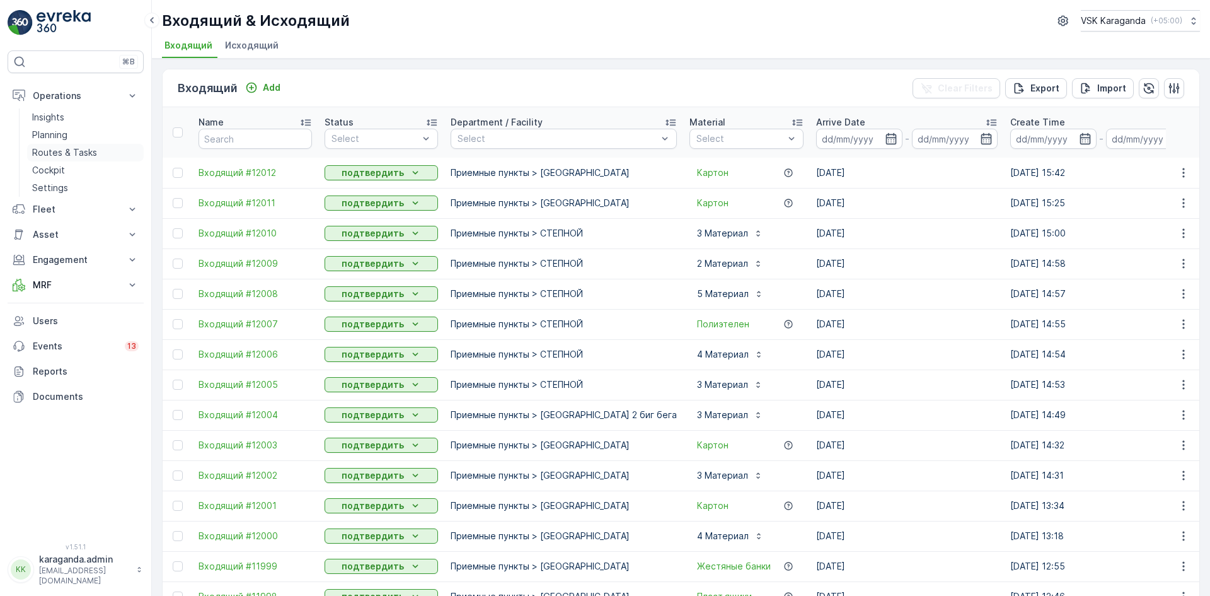
click at [57, 146] on link "Routes & Tasks" at bounding box center [85, 153] width 117 height 18
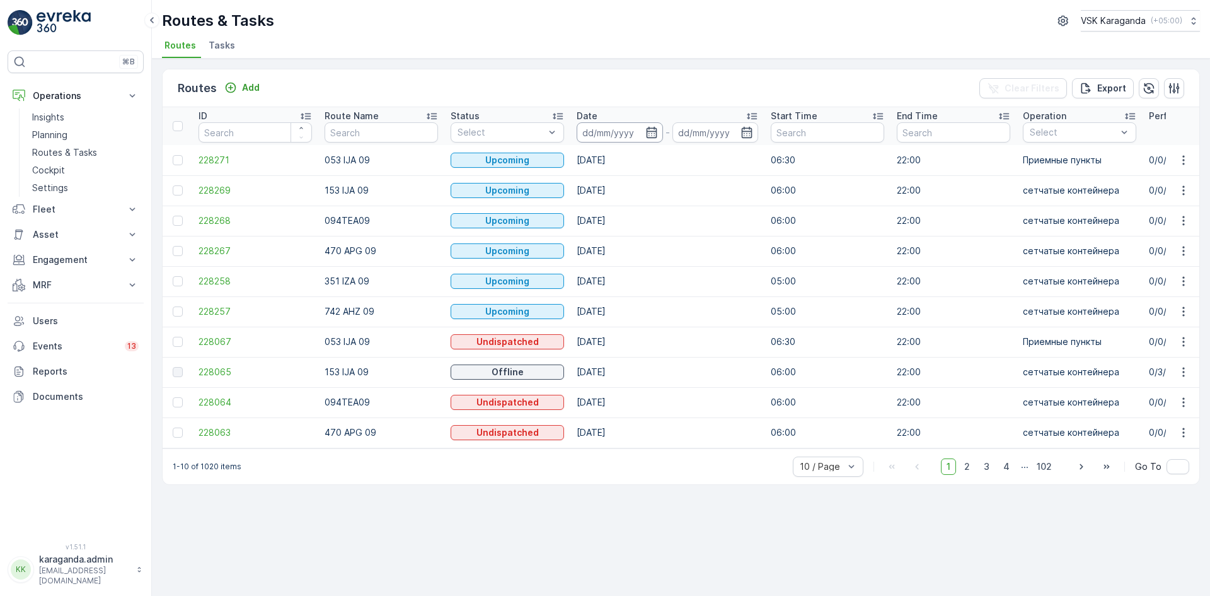
drag, startPoint x: 648, startPoint y: 132, endPoint x: 645, endPoint y: 139, distance: 7.6
click at [650, 132] on icon "button" at bounding box center [651, 132] width 11 height 11
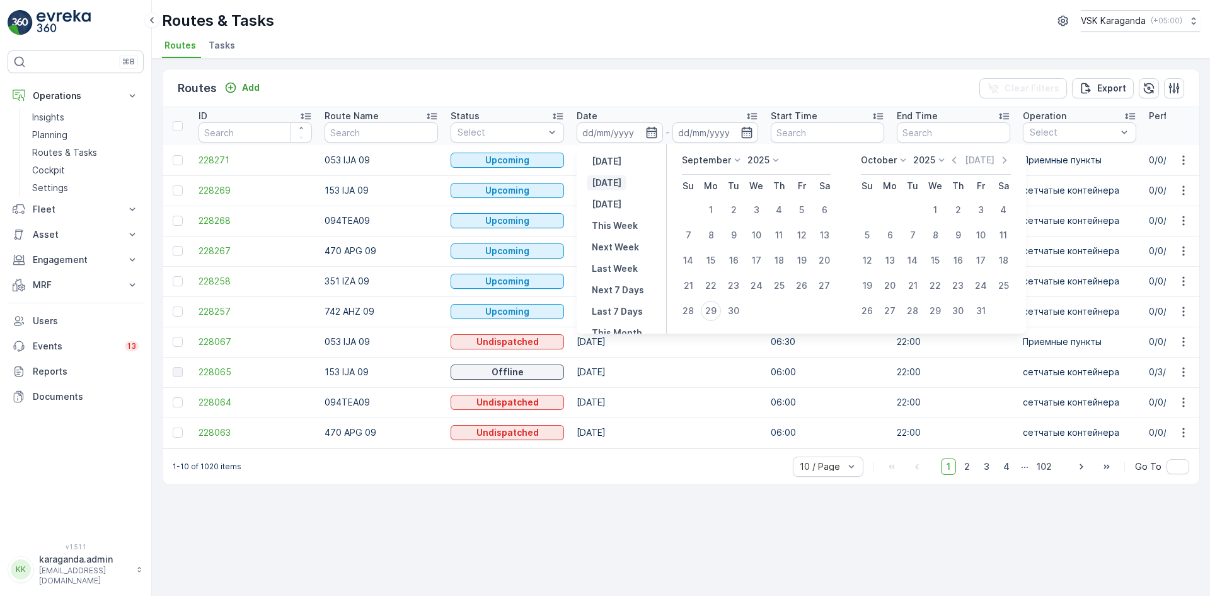
click at [601, 185] on p "Today" at bounding box center [607, 183] width 30 height 13
type input "[DATE]"
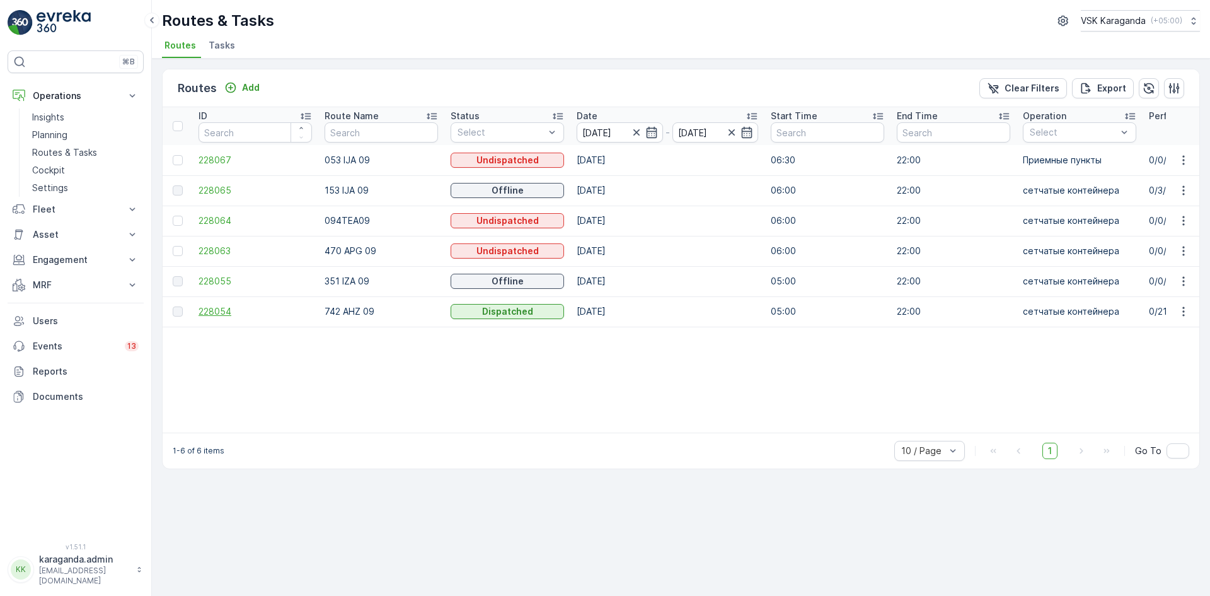
click at [201, 310] on span "228054" at bounding box center [255, 311] width 113 height 13
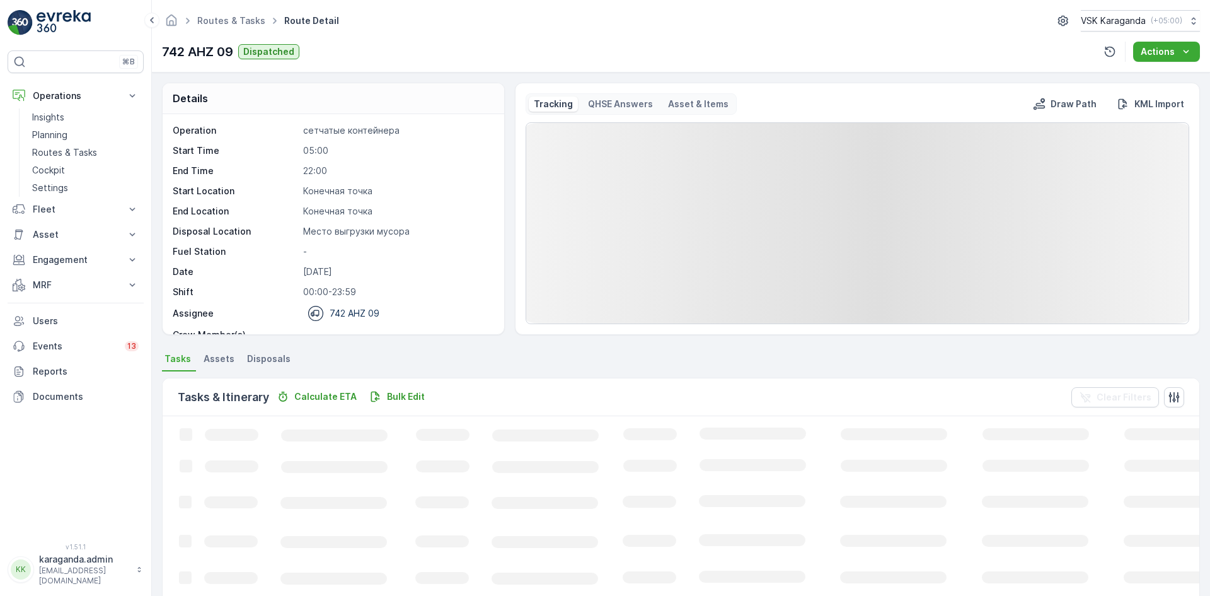
click at [262, 352] on span "Disposals" at bounding box center [269, 358] width 44 height 13
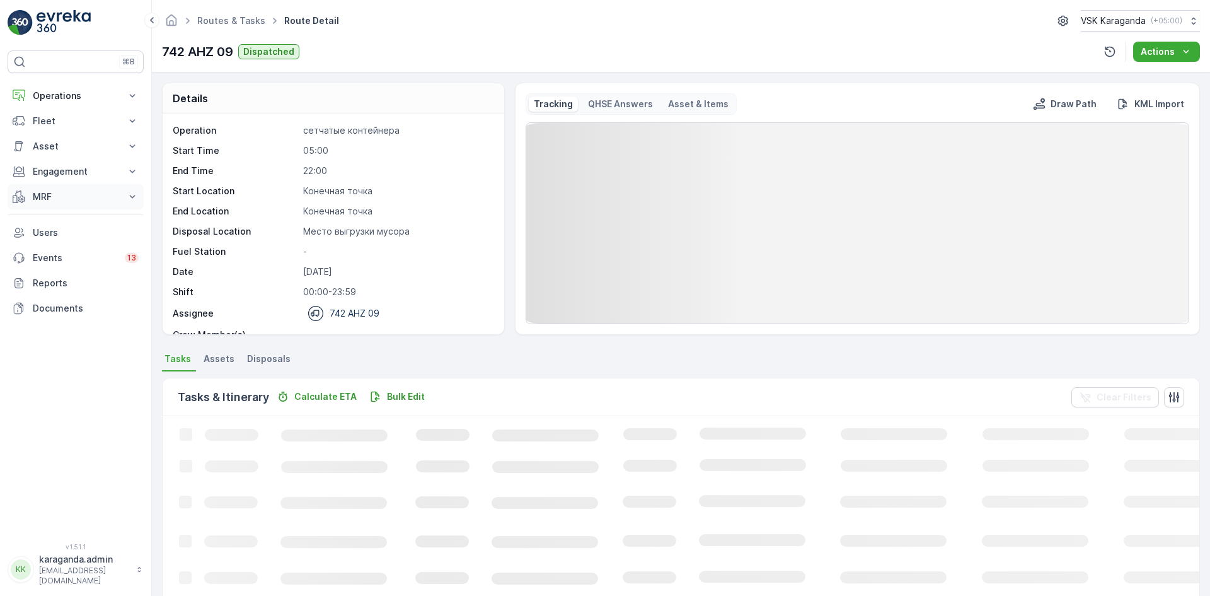
click at [45, 196] on p "MRF" at bounding box center [76, 196] width 86 height 13
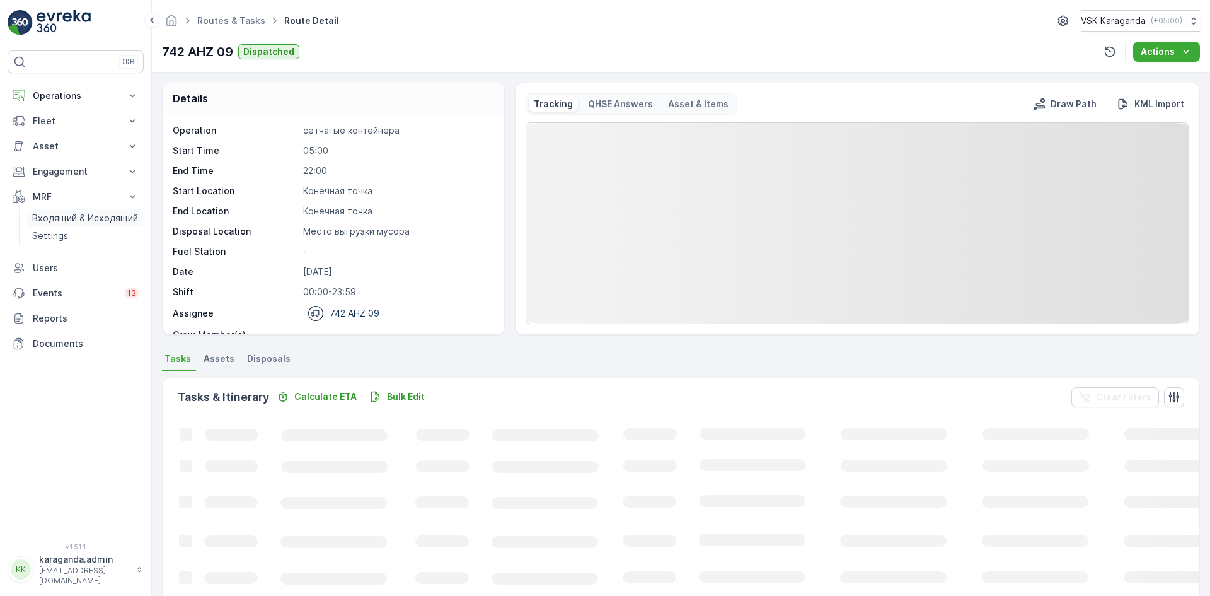
click at [57, 209] on link "Входящий & Исходящий" at bounding box center [85, 218] width 117 height 18
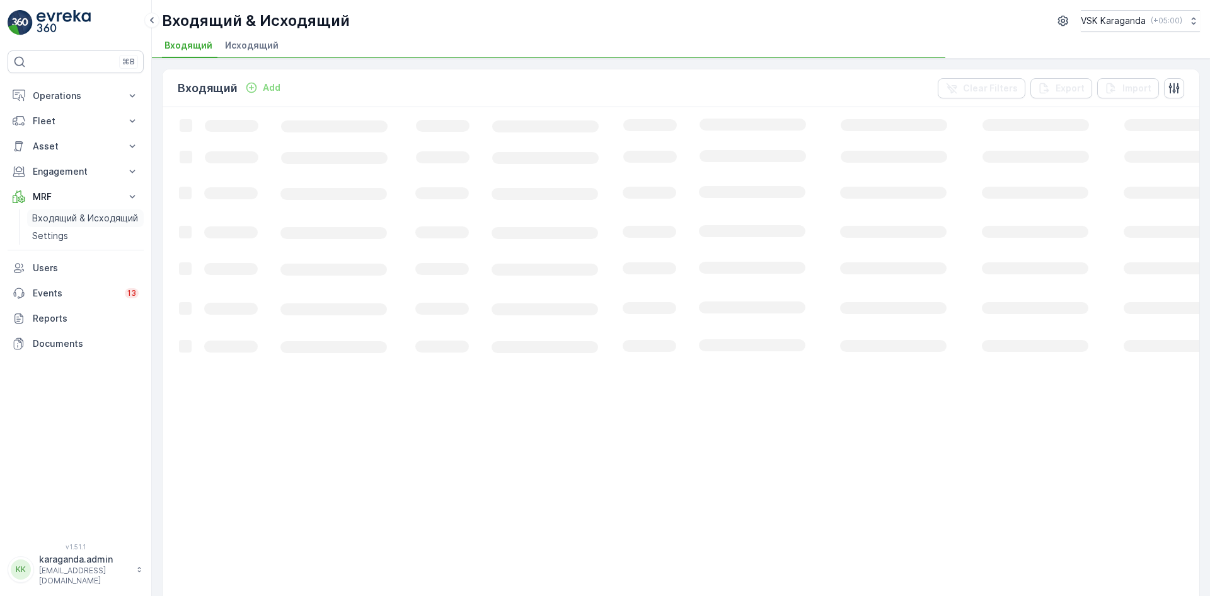
click at [70, 218] on p "Входящий & Исходящий" at bounding box center [85, 218] width 106 height 13
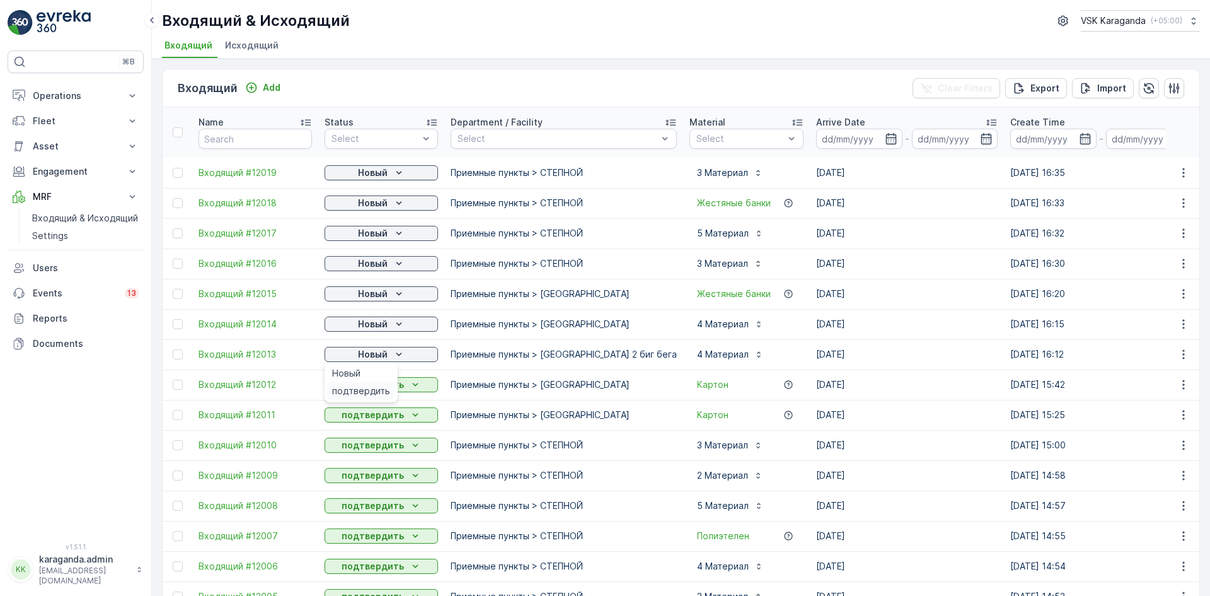
click at [377, 384] on div "подтвердить" at bounding box center [361, 391] width 68 height 18
click at [385, 324] on p "Новый" at bounding box center [373, 324] width 30 height 13
click at [371, 354] on span "подтвердить" at bounding box center [361, 360] width 58 height 13
click at [387, 297] on p "Новый" at bounding box center [373, 293] width 30 height 13
click at [373, 258] on p "Новый" at bounding box center [373, 263] width 30 height 13
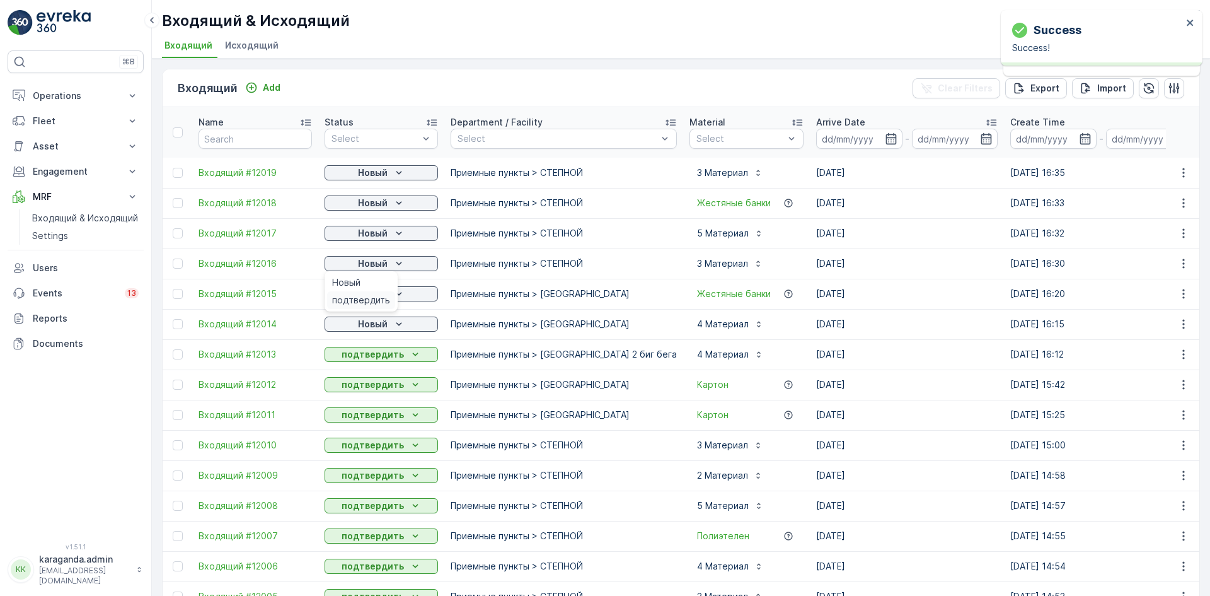
click at [364, 294] on span "подтвердить" at bounding box center [361, 300] width 58 height 13
click at [373, 233] on p "Новый" at bounding box center [373, 233] width 30 height 13
click at [367, 264] on span "подтвердить" at bounding box center [361, 270] width 58 height 13
click at [378, 209] on p "Новый" at bounding box center [373, 203] width 30 height 13
drag, startPoint x: 365, startPoint y: 235, endPoint x: 374, endPoint y: 191, distance: 45.0
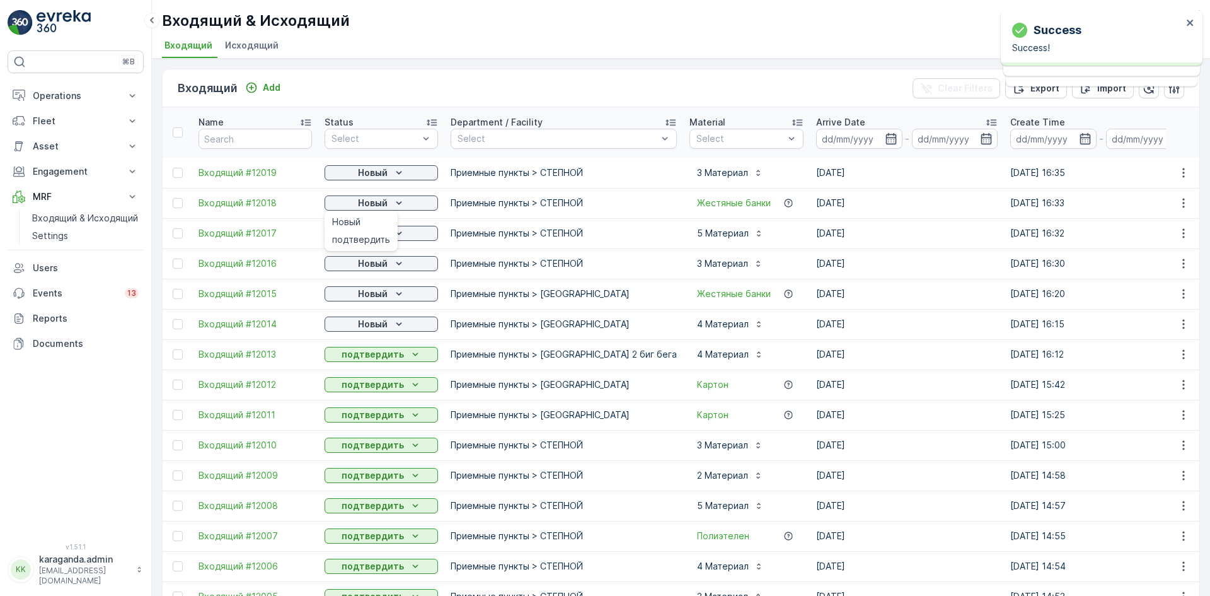
click at [365, 238] on span "подтвердить" at bounding box center [361, 239] width 58 height 13
click at [370, 202] on div "подтвердить" at bounding box center [361, 209] width 68 height 18
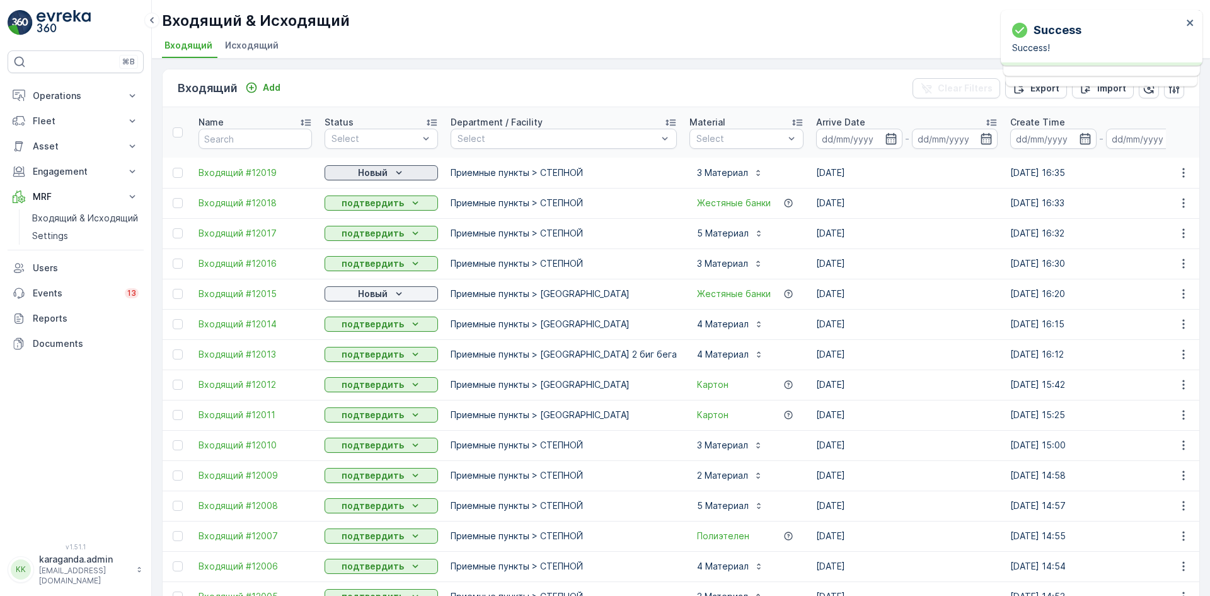
click at [386, 170] on p "Новый" at bounding box center [373, 172] width 30 height 13
click at [368, 207] on span "подтвердить" at bounding box center [361, 209] width 58 height 13
click at [365, 291] on p "Новый" at bounding box center [373, 293] width 30 height 13
click at [362, 324] on span "подтвердить" at bounding box center [361, 330] width 58 height 13
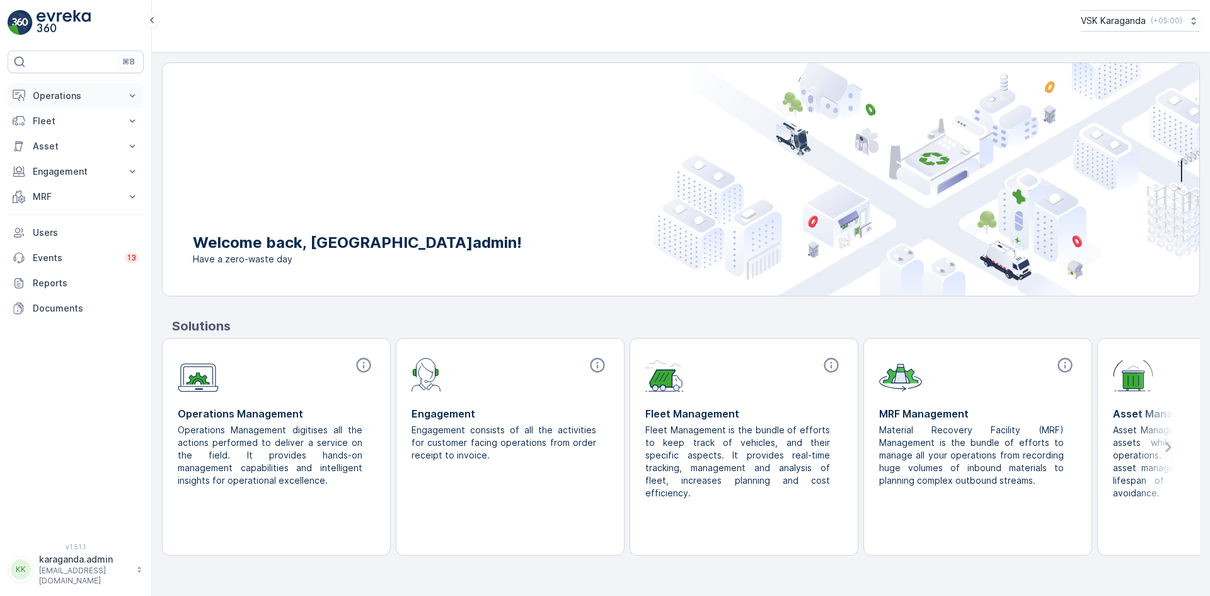
click at [53, 97] on p "Operations" at bounding box center [76, 96] width 86 height 13
click at [42, 132] on p "Planning" at bounding box center [49, 135] width 35 height 13
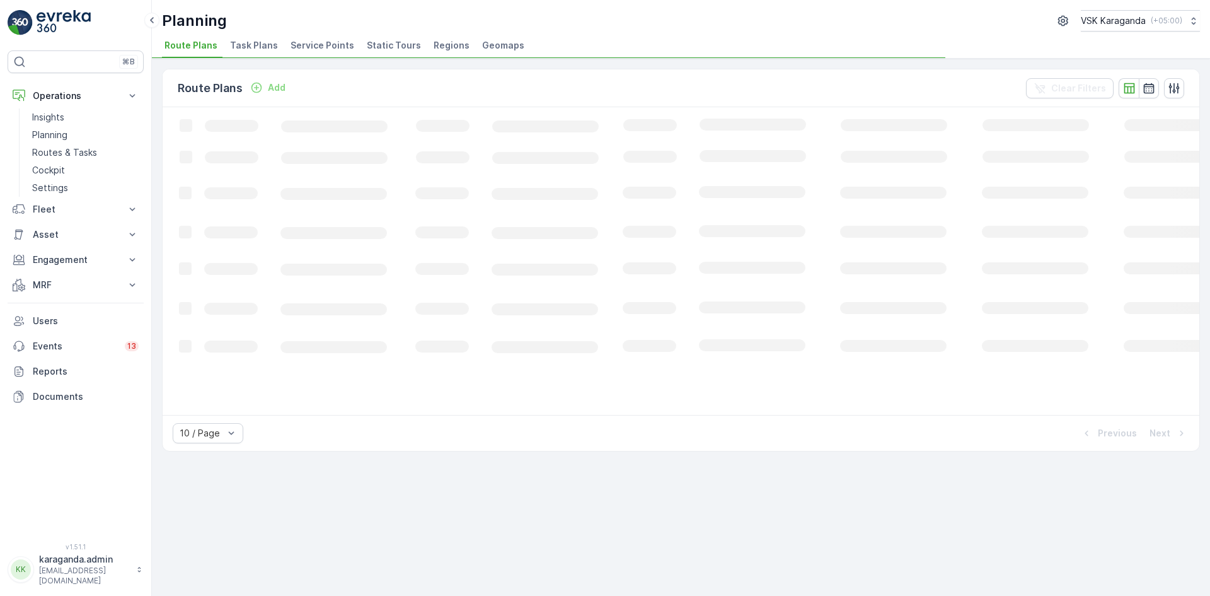
click at [298, 49] on span "Service Points" at bounding box center [323, 45] width 64 height 13
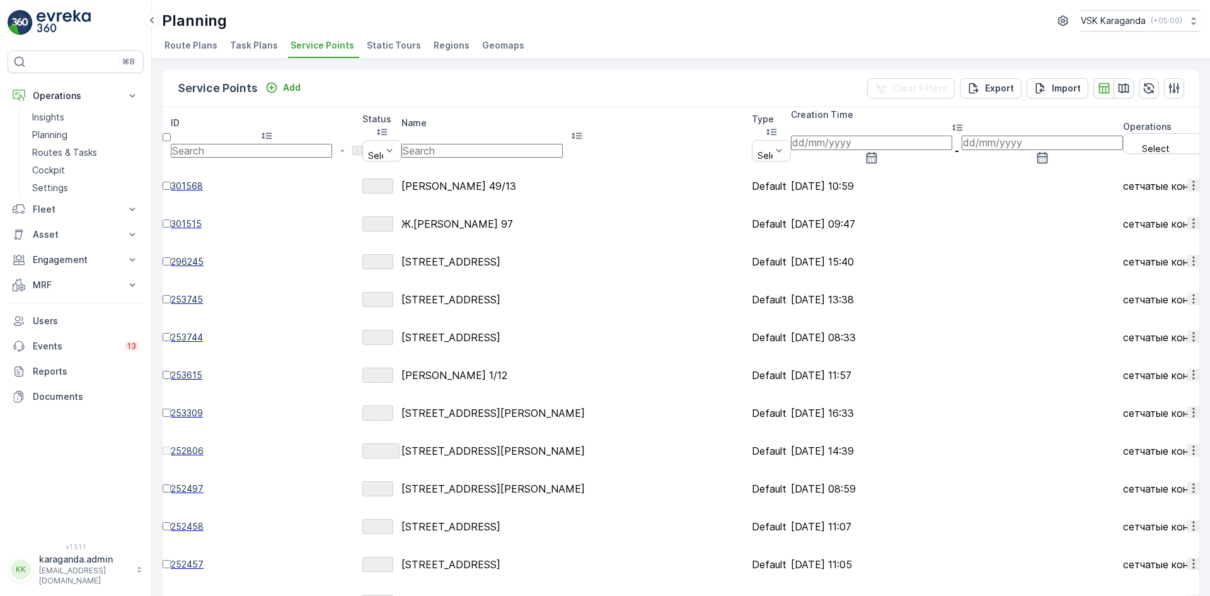
click at [490, 144] on input "text" at bounding box center [482, 151] width 161 height 14
type input "[PERSON_NAME]"
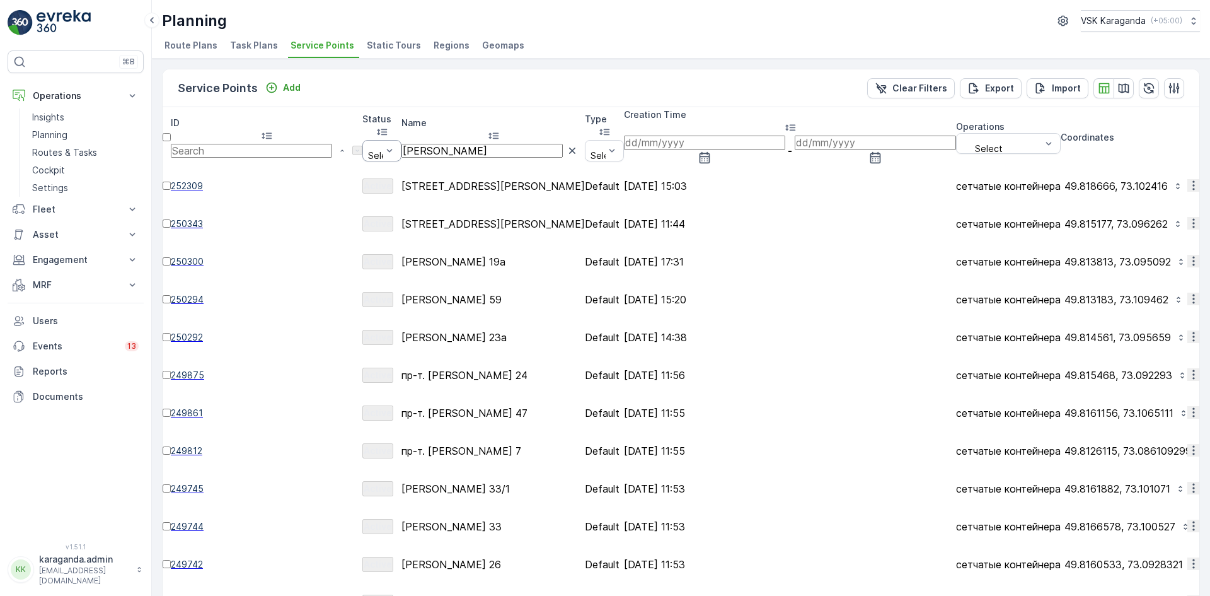
drag, startPoint x: 511, startPoint y: 132, endPoint x: 351, endPoint y: 136, distance: 159.6
click at [356, 136] on tr "ID Status Select Name [PERSON_NAME] Type Select Creation Time - Operations Sele…" at bounding box center [1206, 137] width 2086 height 60
type input "лободы 28"
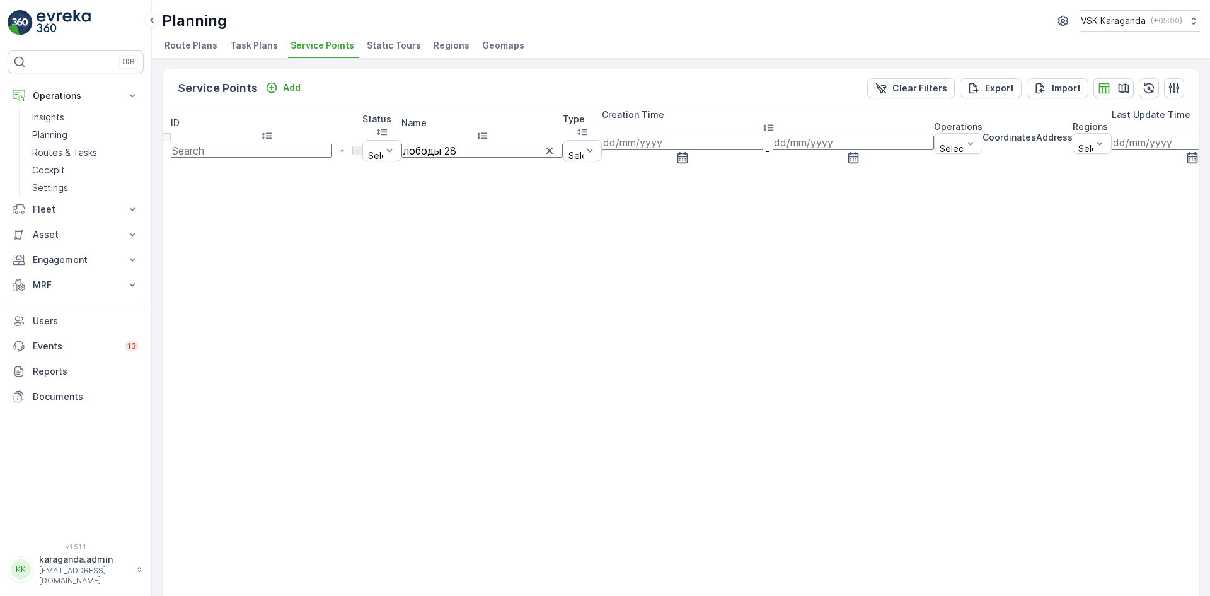
click at [509, 144] on input "лободы 28" at bounding box center [482, 151] width 161 height 14
type input "лободы"
